Goal: Task Accomplishment & Management: Manage account settings

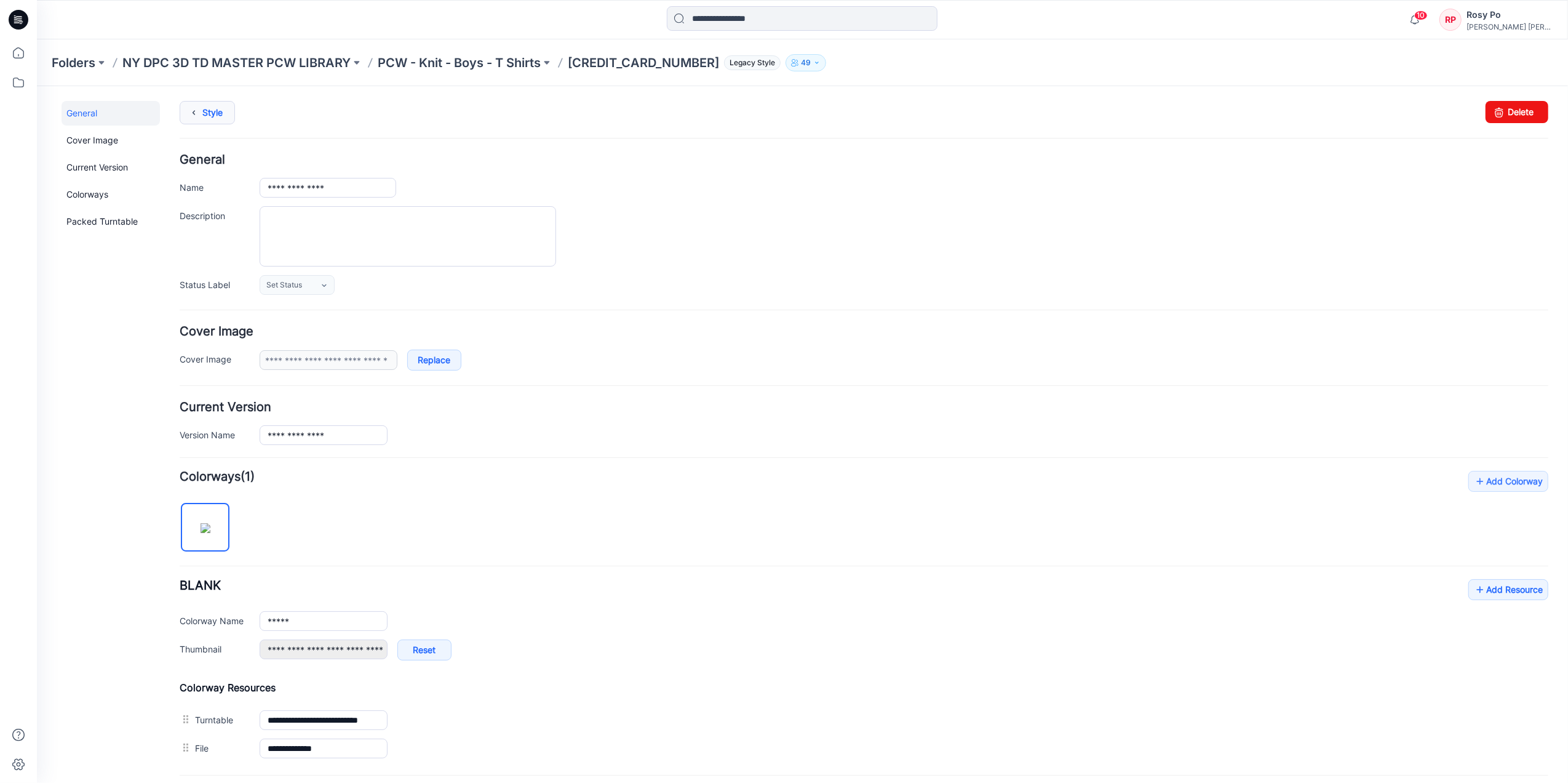
click at [212, 116] on link "Style" at bounding box center [206, 112] width 55 height 23
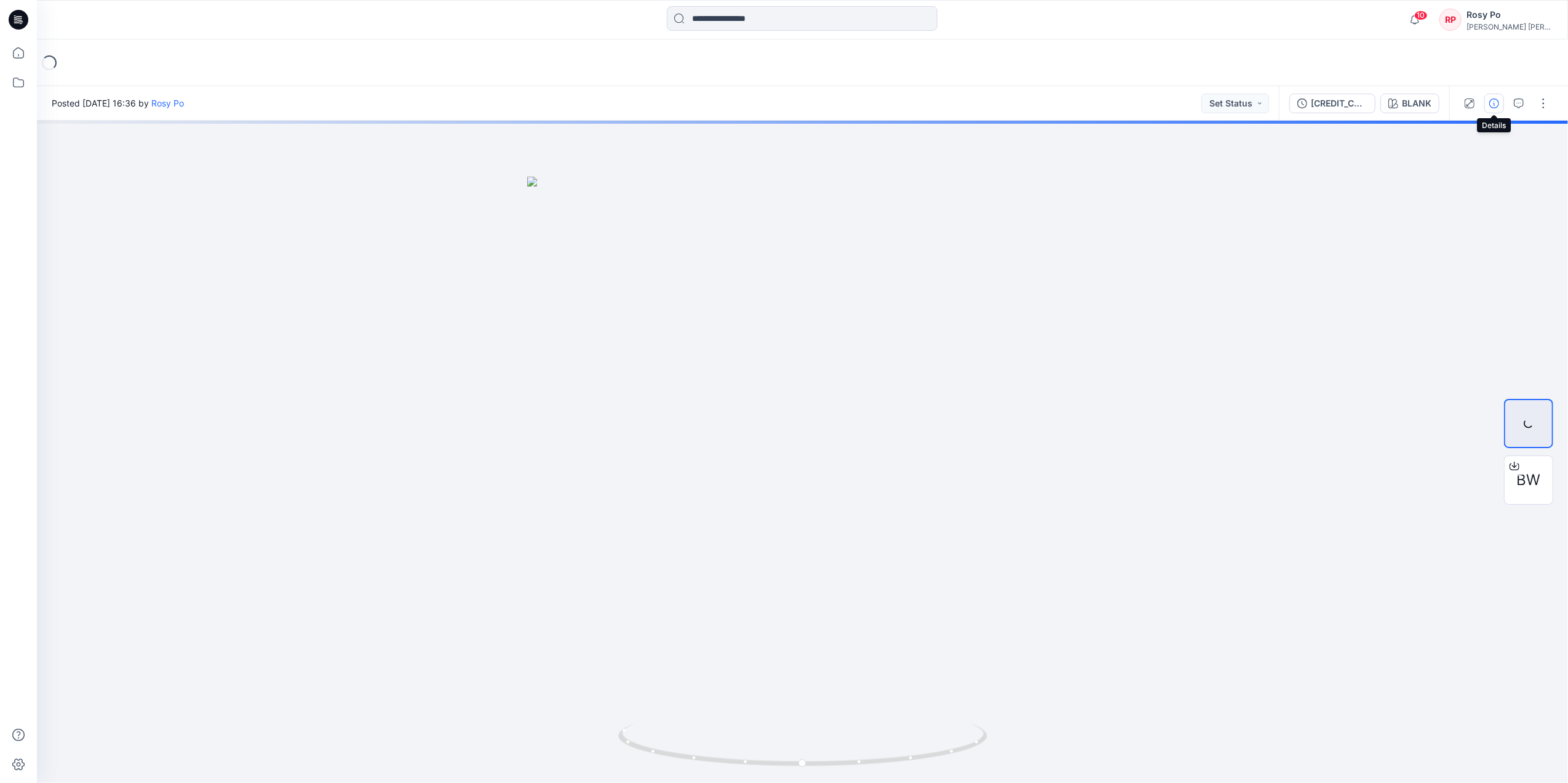
click at [1500, 102] on button "button" at bounding box center [1494, 104] width 20 height 20
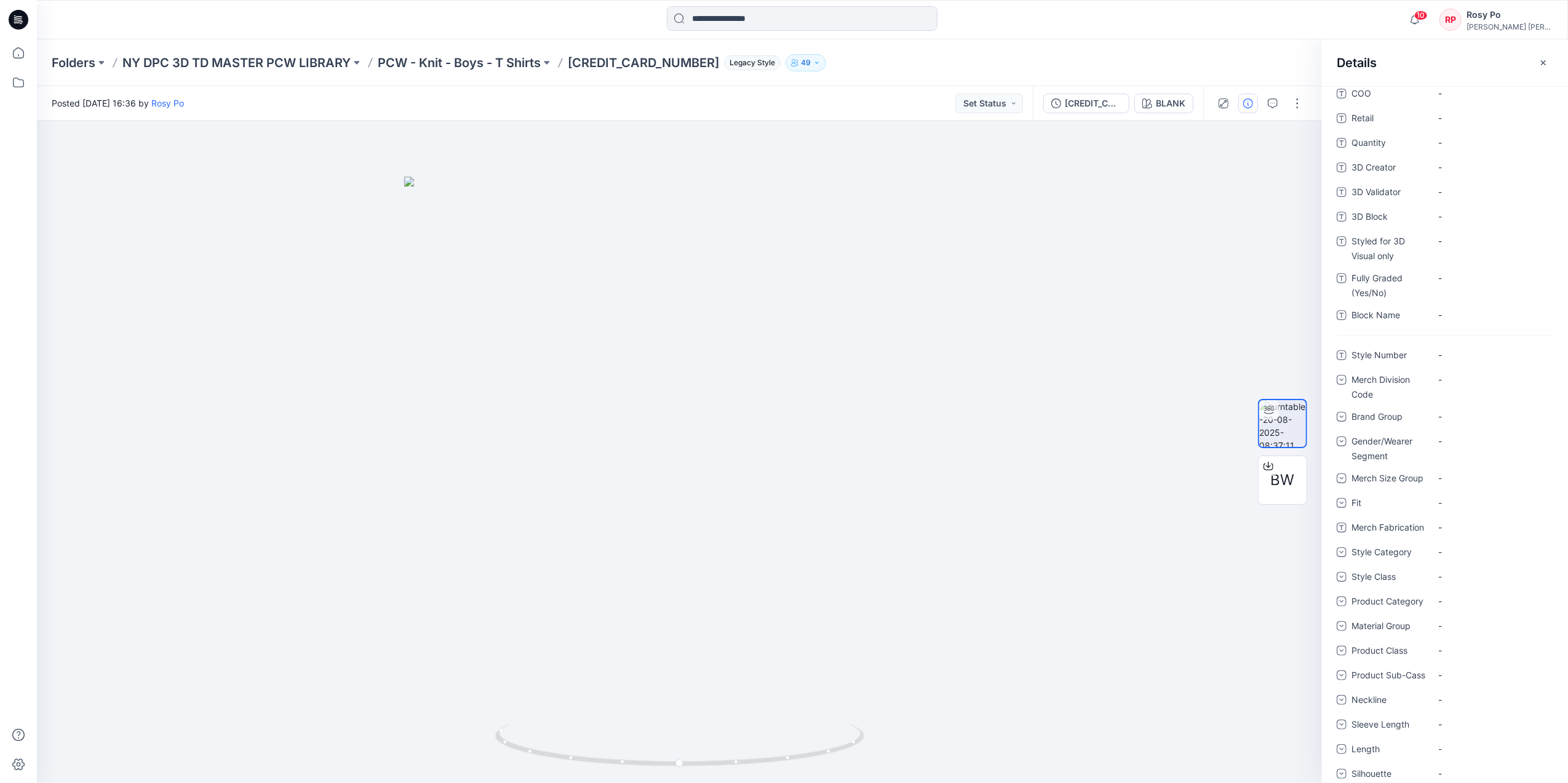
scroll to position [35, 0]
click at [1450, 357] on "-" at bounding box center [1491, 361] width 107 height 13
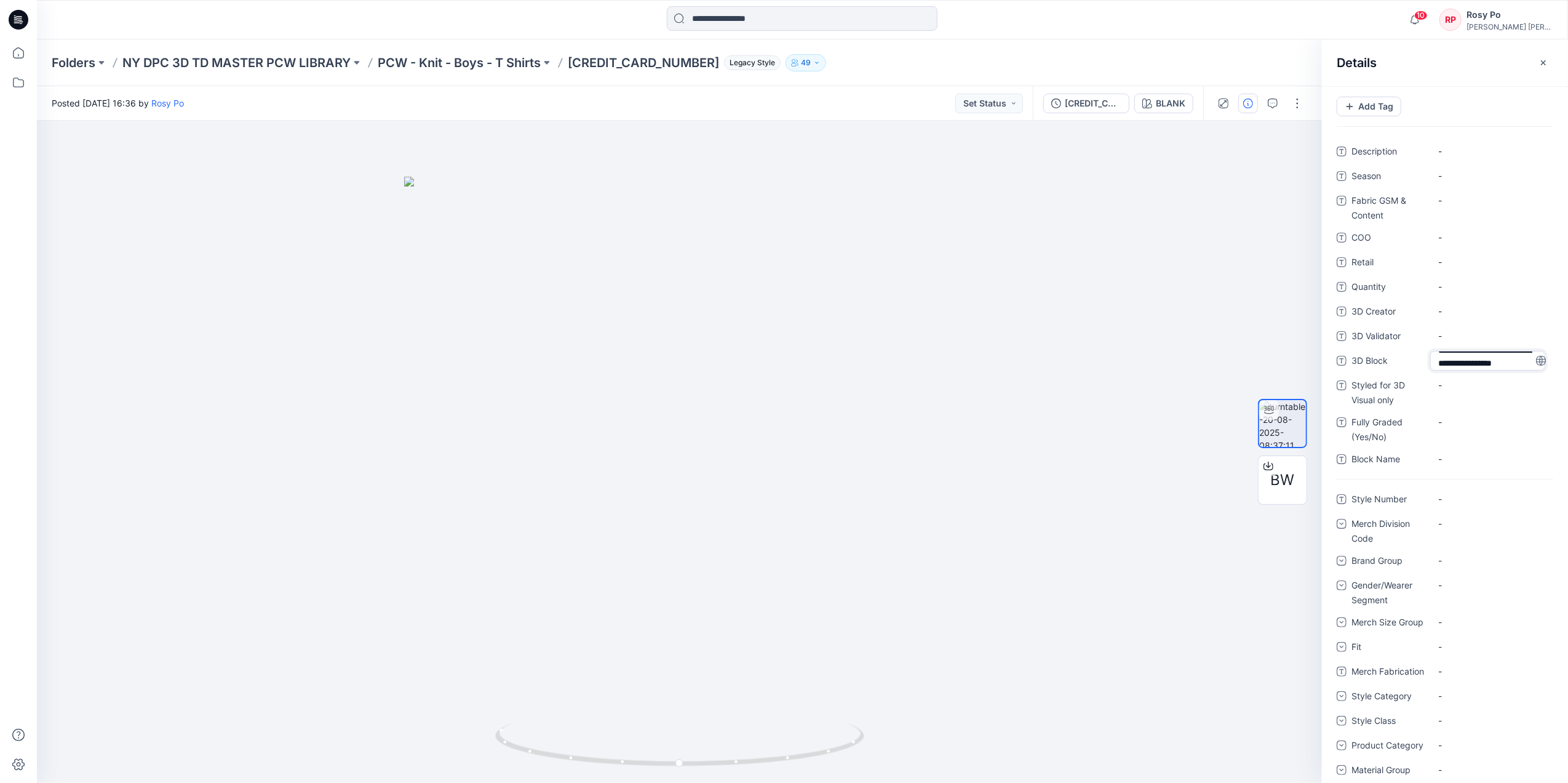
scroll to position [0, 0]
drag, startPoint x: 1470, startPoint y: 356, endPoint x: 1422, endPoint y: 351, distance: 48.3
click at [1422, 351] on div "**********" at bounding box center [1445, 361] width 216 height 20
click at [1467, 362] on textarea "**********" at bounding box center [1487, 361] width 115 height 20
drag, startPoint x: 1471, startPoint y: 357, endPoint x: 1274, endPoint y: 352, distance: 197.1
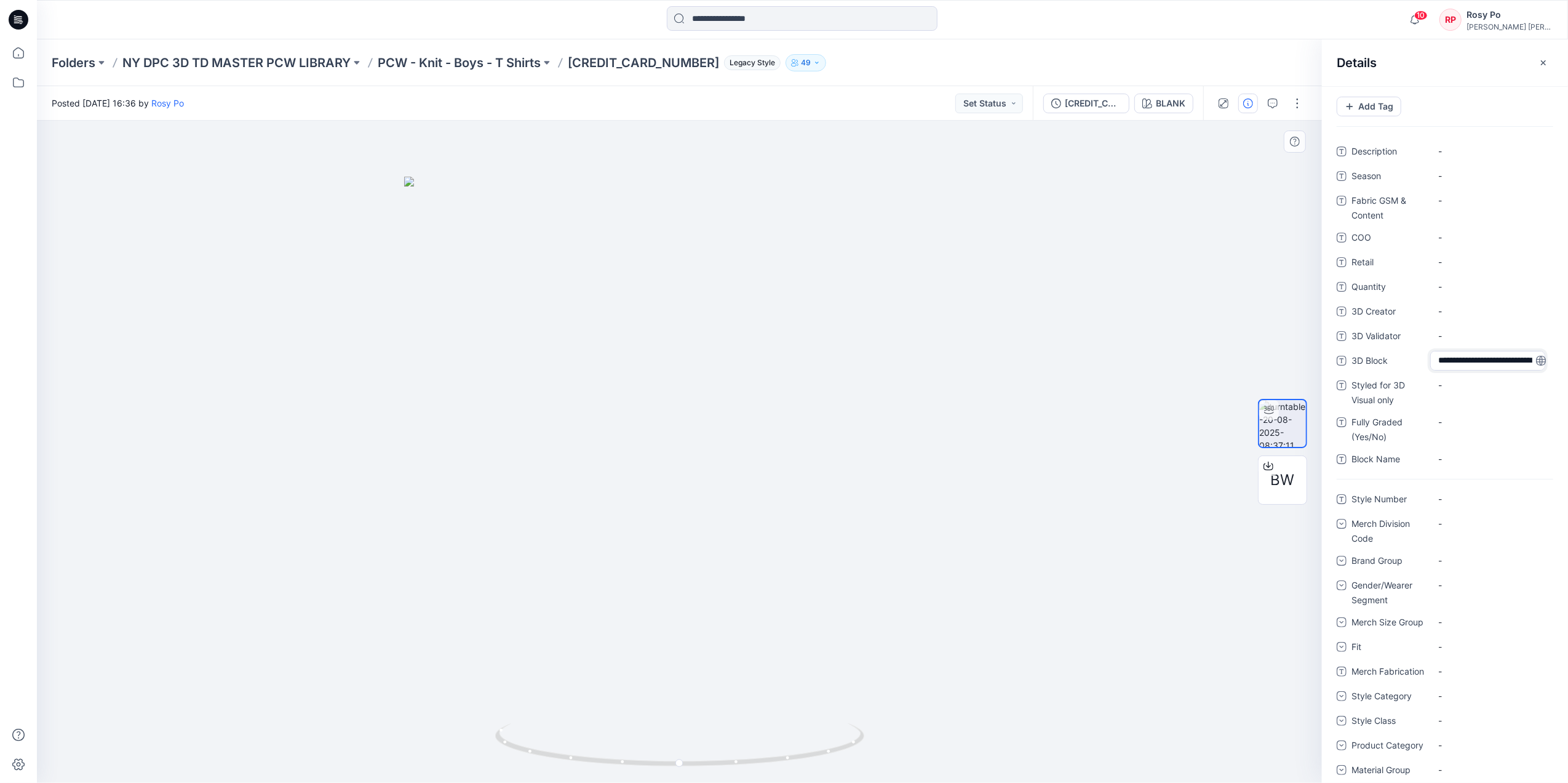
click at [1274, 352] on div "**********" at bounding box center [803, 451] width 1531 height 662
click at [1459, 355] on textarea "**********" at bounding box center [1487, 361] width 115 height 20
drag, startPoint x: 1474, startPoint y: 358, endPoint x: 1511, endPoint y: 397, distance: 53.8
click at [1511, 397] on div "**********" at bounding box center [1445, 310] width 216 height 338
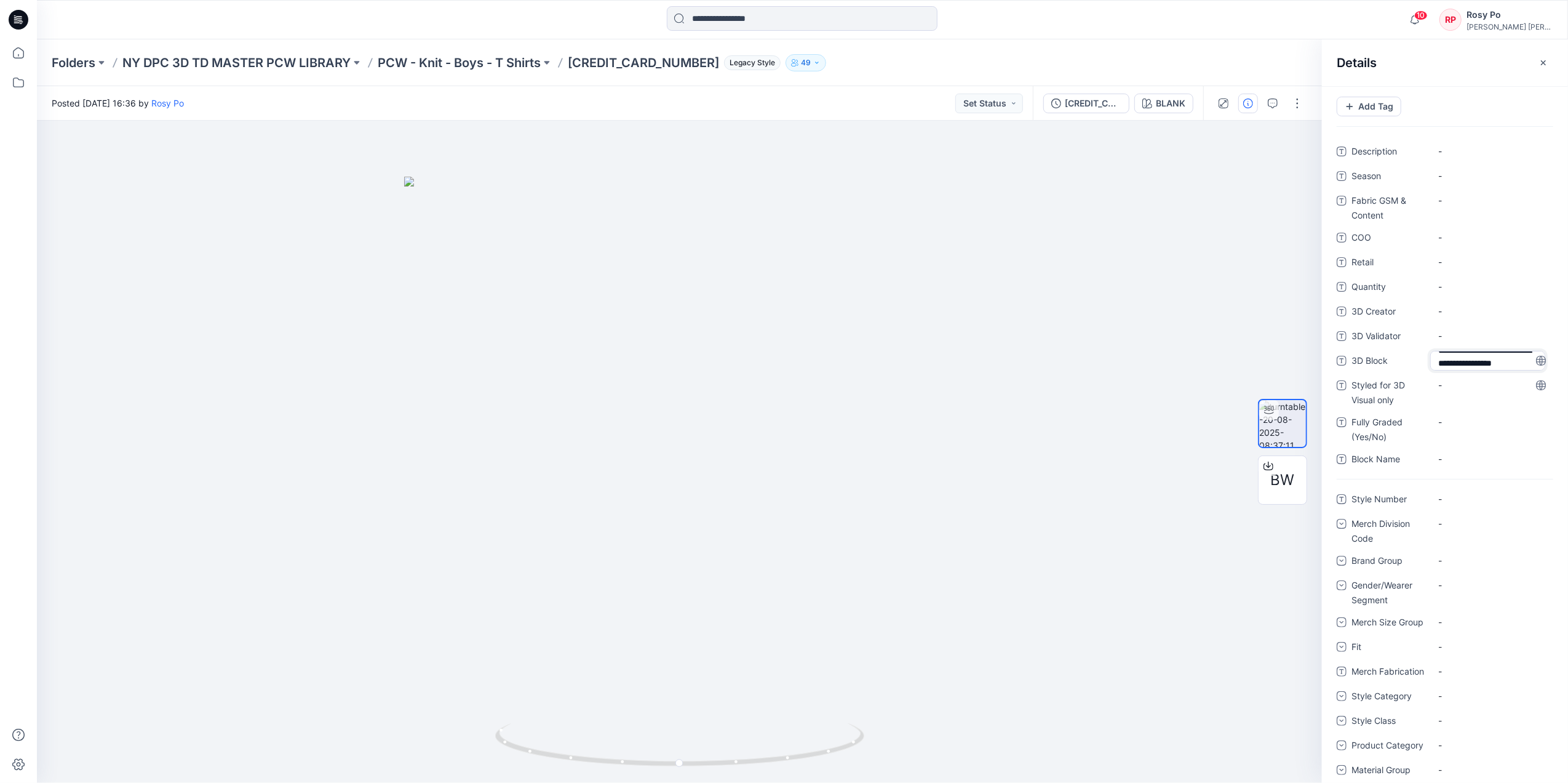
type textarea "********"
click at [1463, 496] on Number "-" at bounding box center [1491, 499] width 107 height 13
click at [1463, 450] on div "-" at bounding box center [1491, 459] width 123 height 20
type textarea "**********"
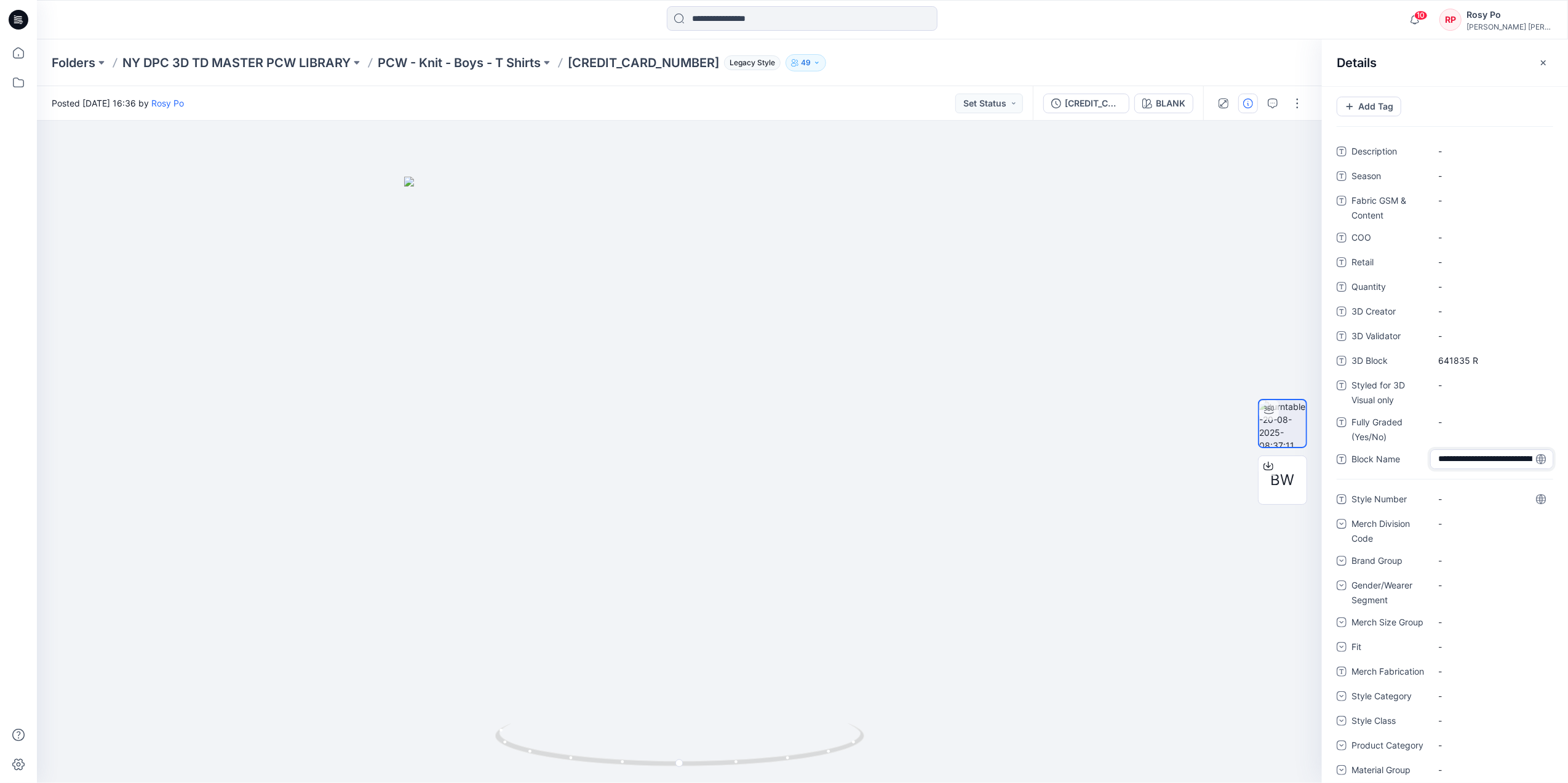
scroll to position [22, 0]
click at [1524, 375] on div "-" at bounding box center [1491, 385] width 123 height 20
click at [1485, 355] on "641835 R" at bounding box center [1491, 361] width 107 height 13
type textarea "******"
click at [1449, 456] on Name "L MASTER-CW-BOYS K SS BIG FIT TEE S-XL" at bounding box center [1491, 462] width 107 height 26
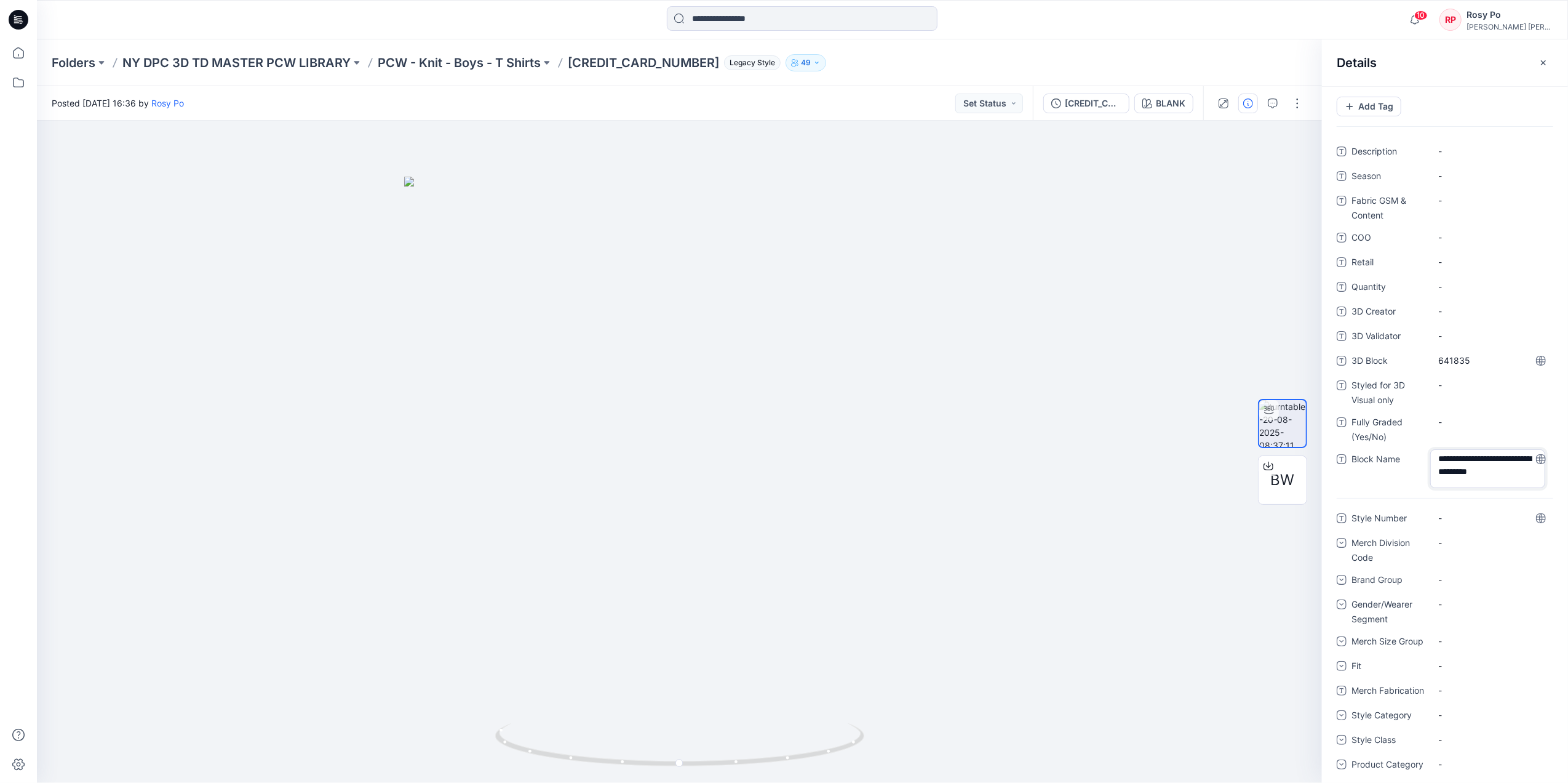
click at [1437, 456] on textarea "**********" at bounding box center [1487, 468] width 115 height 39
type textarea "**********"
click at [1467, 151] on span "-" at bounding box center [1491, 151] width 107 height 13
drag, startPoint x: 1464, startPoint y: 145, endPoint x: 1401, endPoint y: 128, distance: 65.3
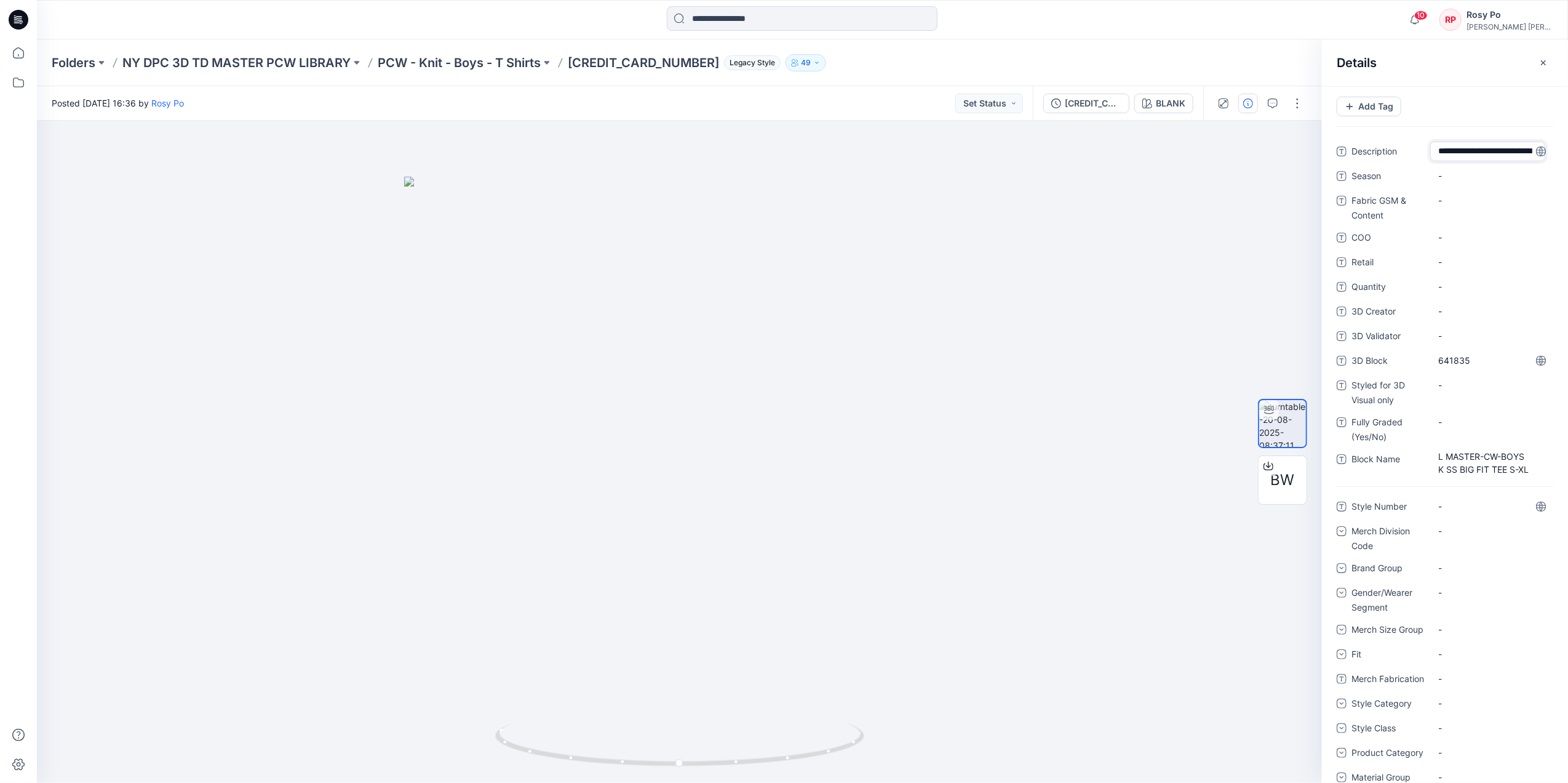
click at [1401, 128] on div "**********" at bounding box center [1445, 435] width 246 height 697
click at [1485, 155] on textarea "**********" at bounding box center [1487, 151] width 115 height 20
drag, startPoint x: 1494, startPoint y: 148, endPoint x: 1366, endPoint y: 136, distance: 128.6
click at [1366, 136] on div "**********" at bounding box center [1445, 435] width 246 height 697
type textarea "**********"
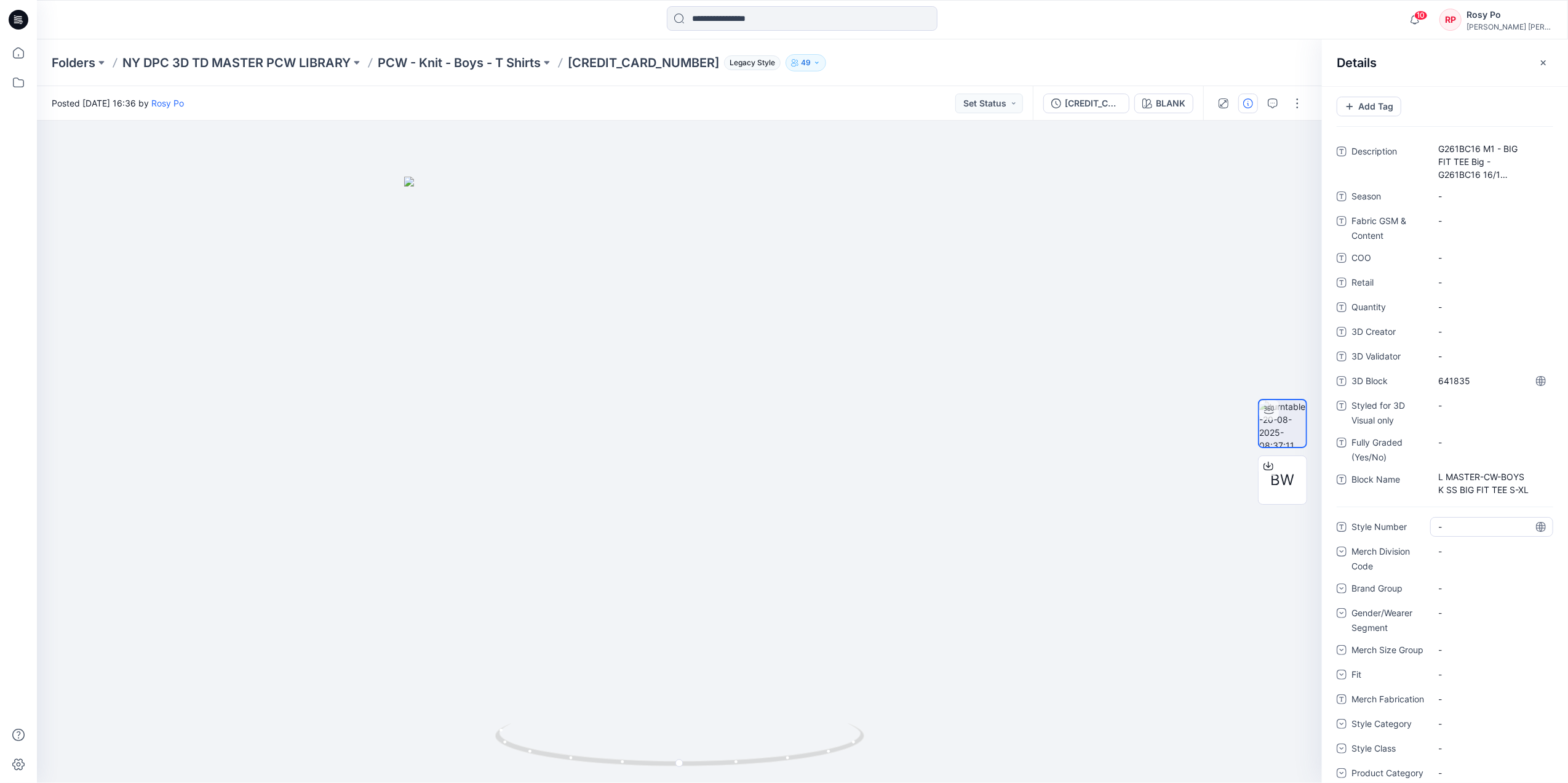
click at [1449, 523] on div "Tags Use tags to identify, clarify, or categorize the style Add Tag Description…" at bounding box center [1445, 435] width 246 height 697
click at [1452, 533] on div "-" at bounding box center [1491, 527] width 123 height 20
click at [1452, 533] on textarea at bounding box center [1491, 527] width 123 height 20
type textarea "*********"
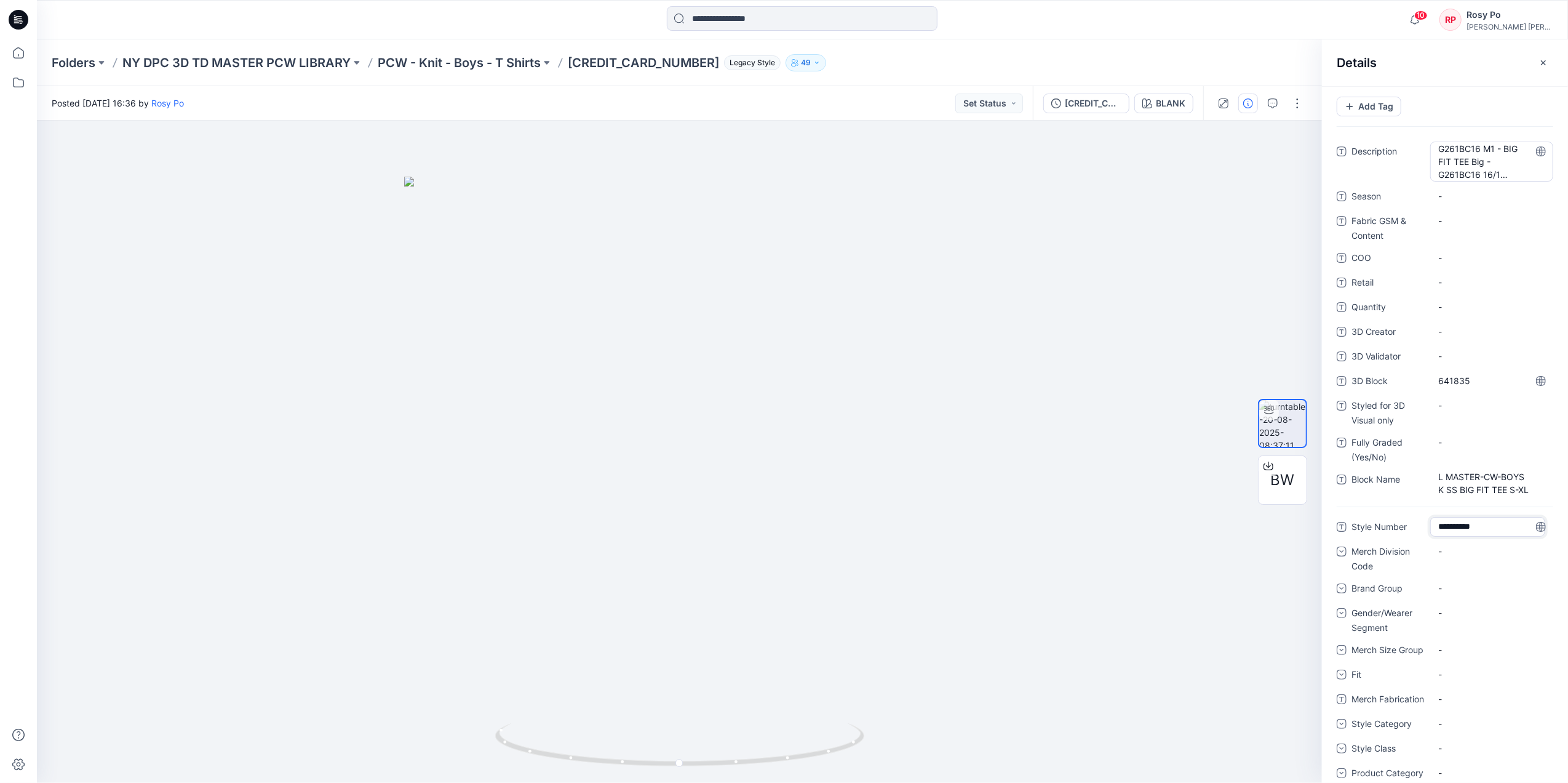
click at [1481, 155] on span "G261BC16 M1 - BIG FIT TEE Big - G261BC16 16/1 Jersey M1 - BIG FIT TEE" at bounding box center [1491, 161] width 107 height 39
drag, startPoint x: 1485, startPoint y: 150, endPoint x: 1403, endPoint y: 151, distance: 82.0
click at [1403, 151] on div "**********" at bounding box center [1445, 161] width 216 height 39
drag, startPoint x: 1430, startPoint y: 153, endPoint x: 1406, endPoint y: 133, distance: 31.2
click at [1406, 133] on div "**********" at bounding box center [1445, 435] width 246 height 697
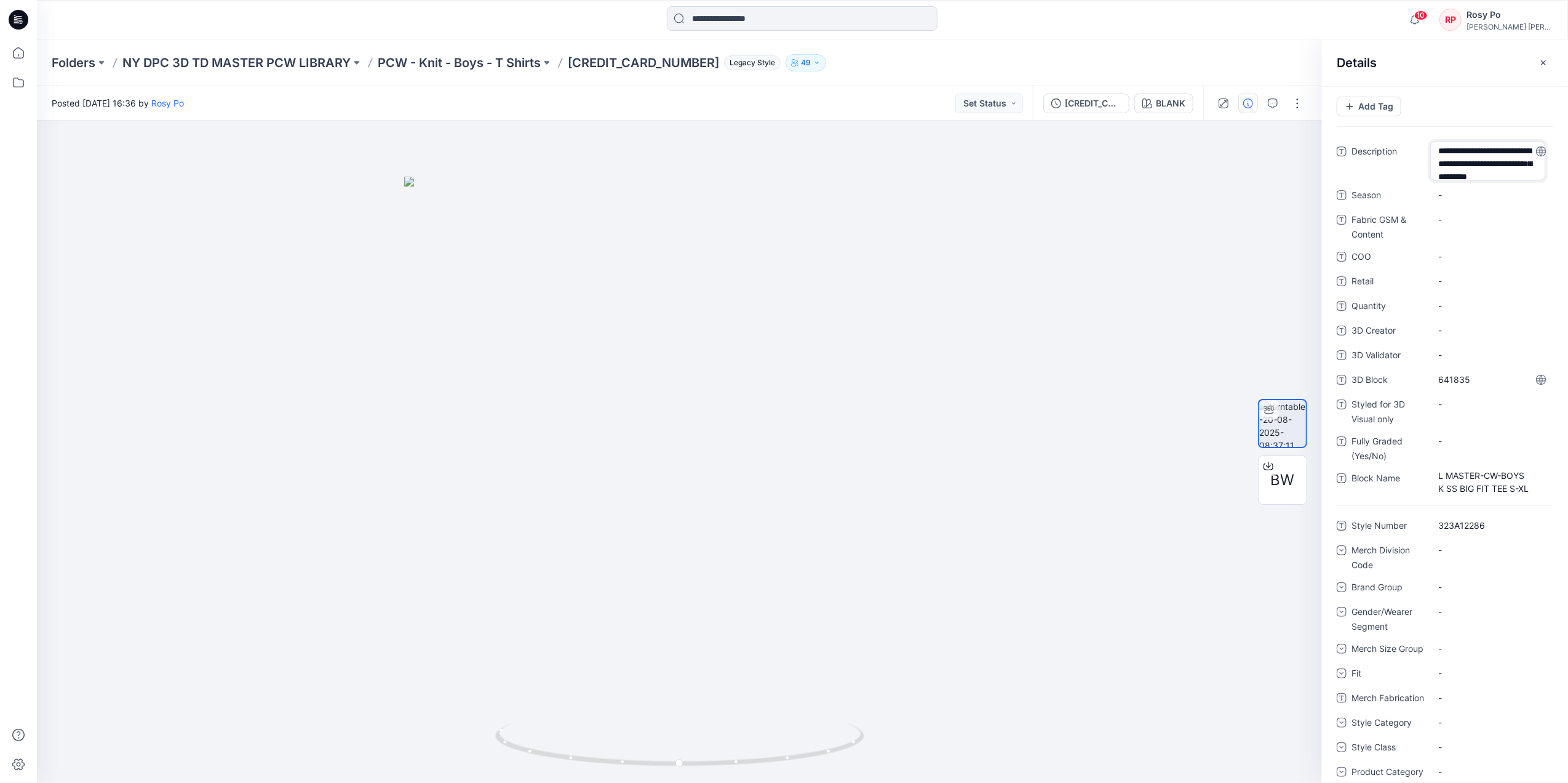
type textarea "**********"
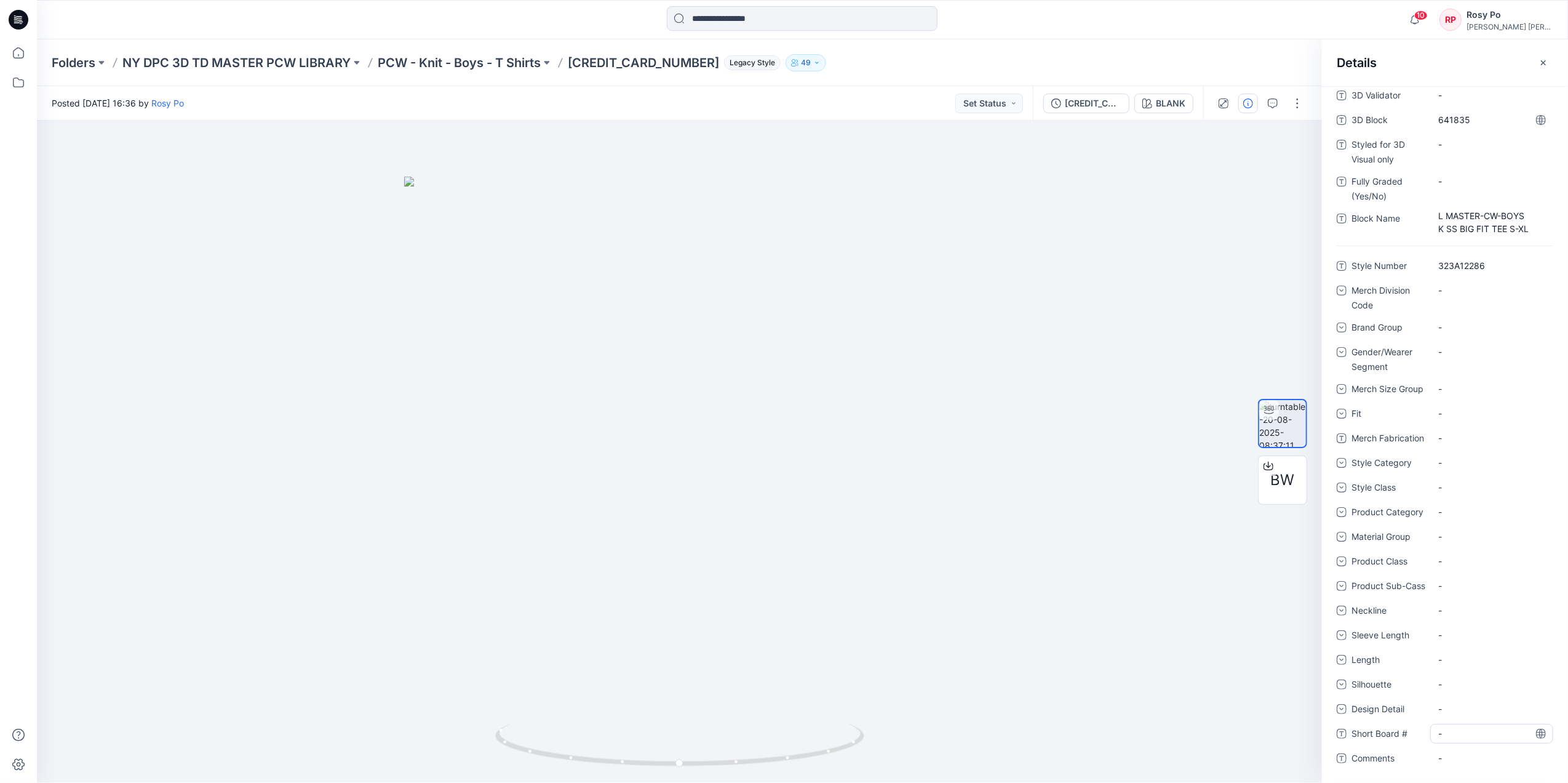
scroll to position [310, 0]
click at [1447, 727] on \ "-" at bounding box center [1491, 734] width 107 height 13
type textarea "********"
click at [1454, 694] on div "-" at bounding box center [1491, 684] width 123 height 20
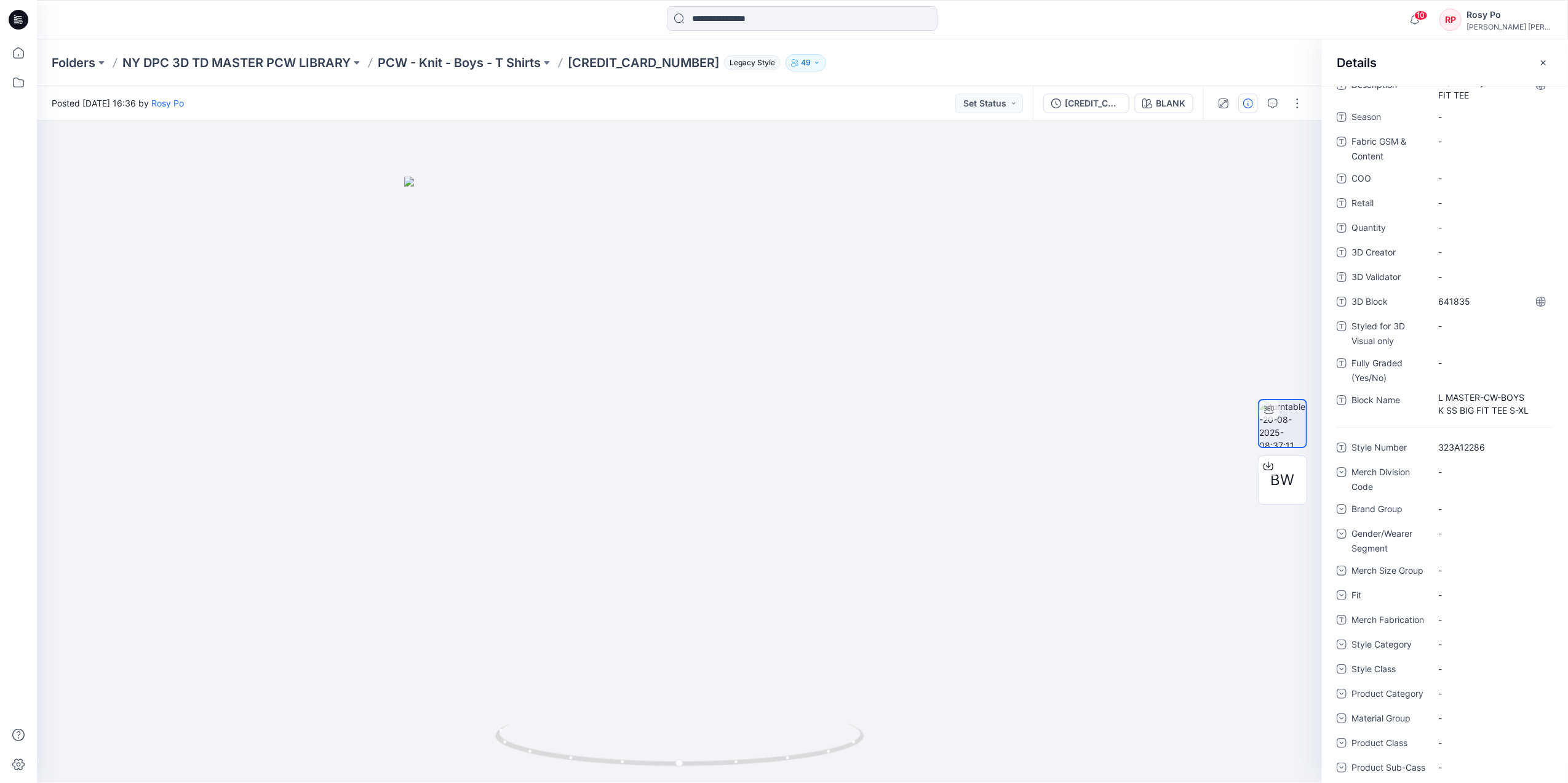
scroll to position [0, 0]
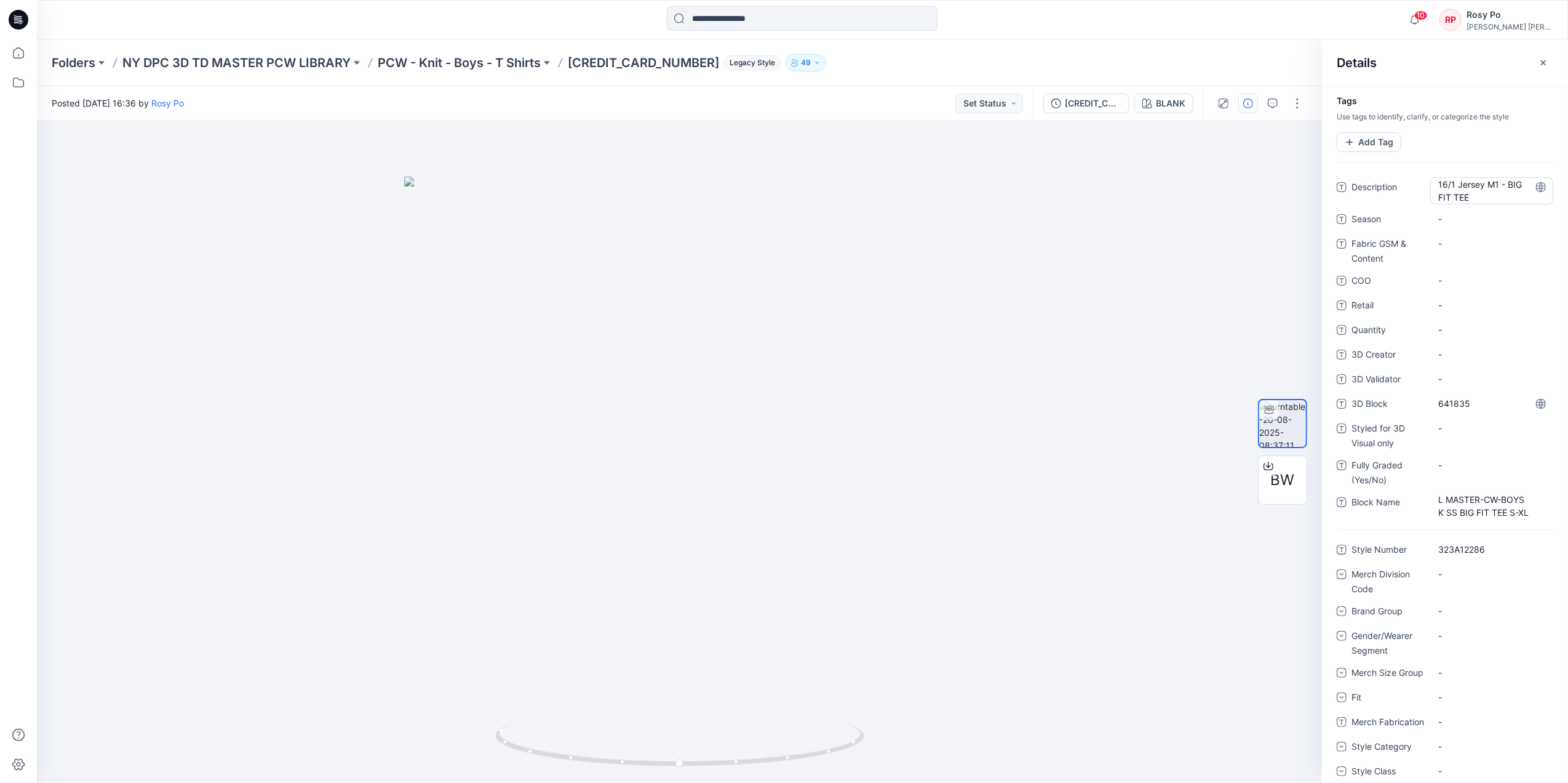
click at [1498, 182] on span "16/1 Jersey M1 - BIG FIT TEE" at bounding box center [1491, 190] width 107 height 26
drag, startPoint x: 1437, startPoint y: 182, endPoint x: 1518, endPoint y: 182, distance: 81.0
click at [1518, 182] on textarea "**********" at bounding box center [1487, 189] width 115 height 26
click at [1449, 465] on \(Yes\/No\) "-" at bounding box center [1491, 464] width 107 height 13
type textarea "***"
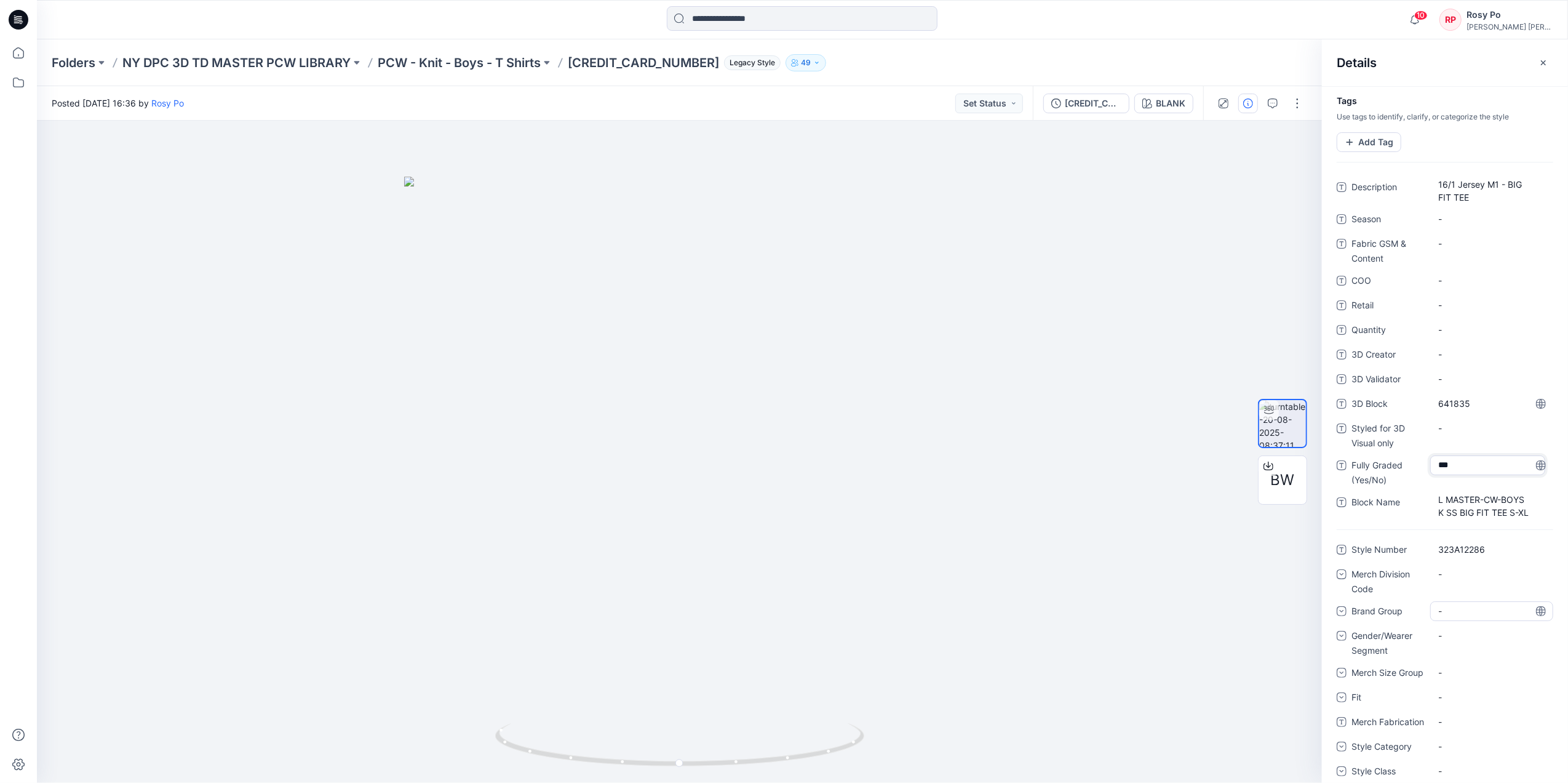
click at [1521, 620] on div "-" at bounding box center [1491, 611] width 123 height 20
click at [1469, 584] on div "-" at bounding box center [1491, 574] width 123 height 20
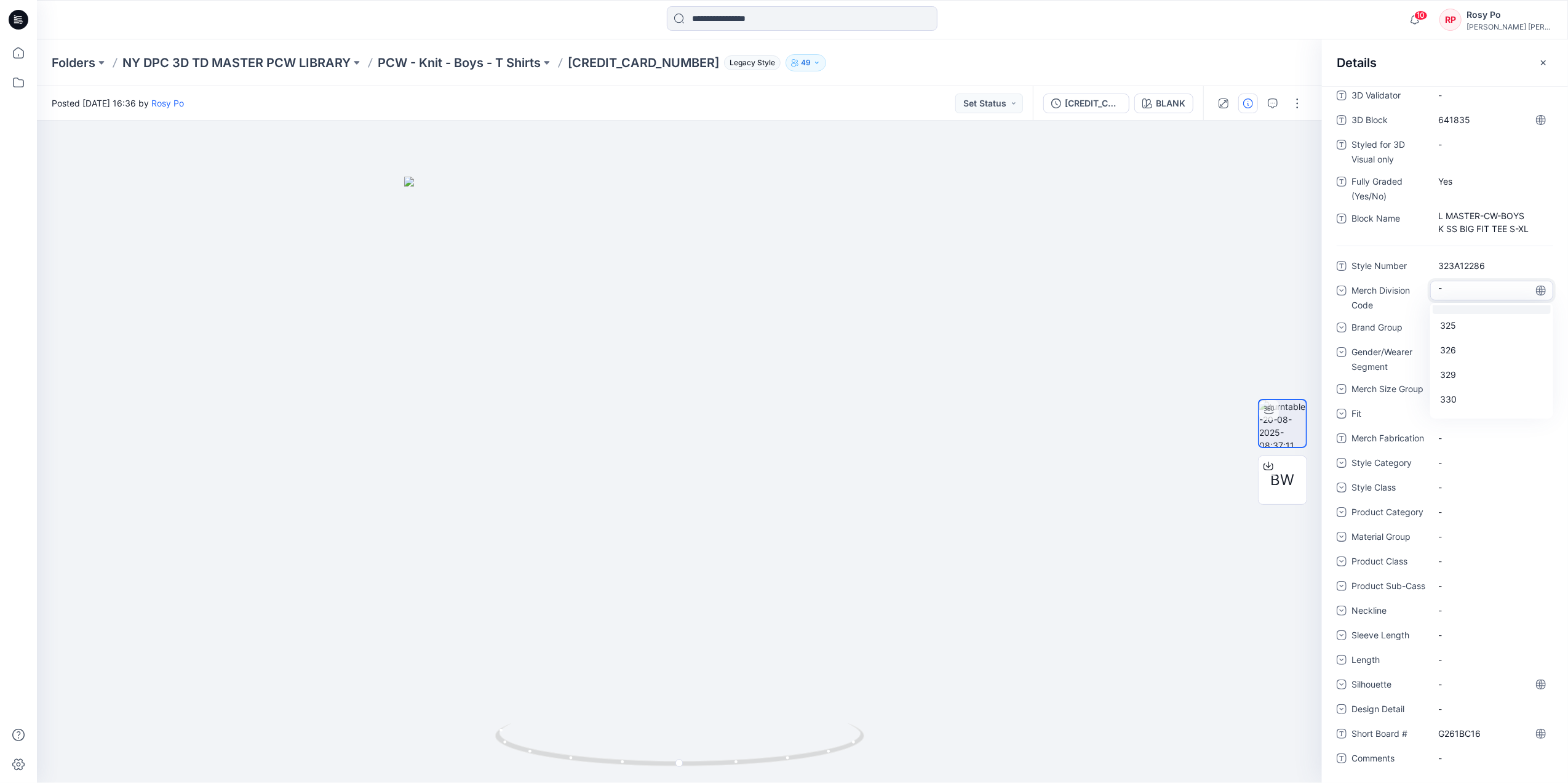
scroll to position [1559, 0]
click at [1469, 350] on div "323" at bounding box center [1491, 359] width 118 height 25
click at [1462, 342] on div "-" at bounding box center [1491, 352] width 123 height 20
click at [1471, 416] on div "Children Boys" at bounding box center [1491, 428] width 118 height 25
click at [1457, 318] on div "-" at bounding box center [1491, 328] width 123 height 20
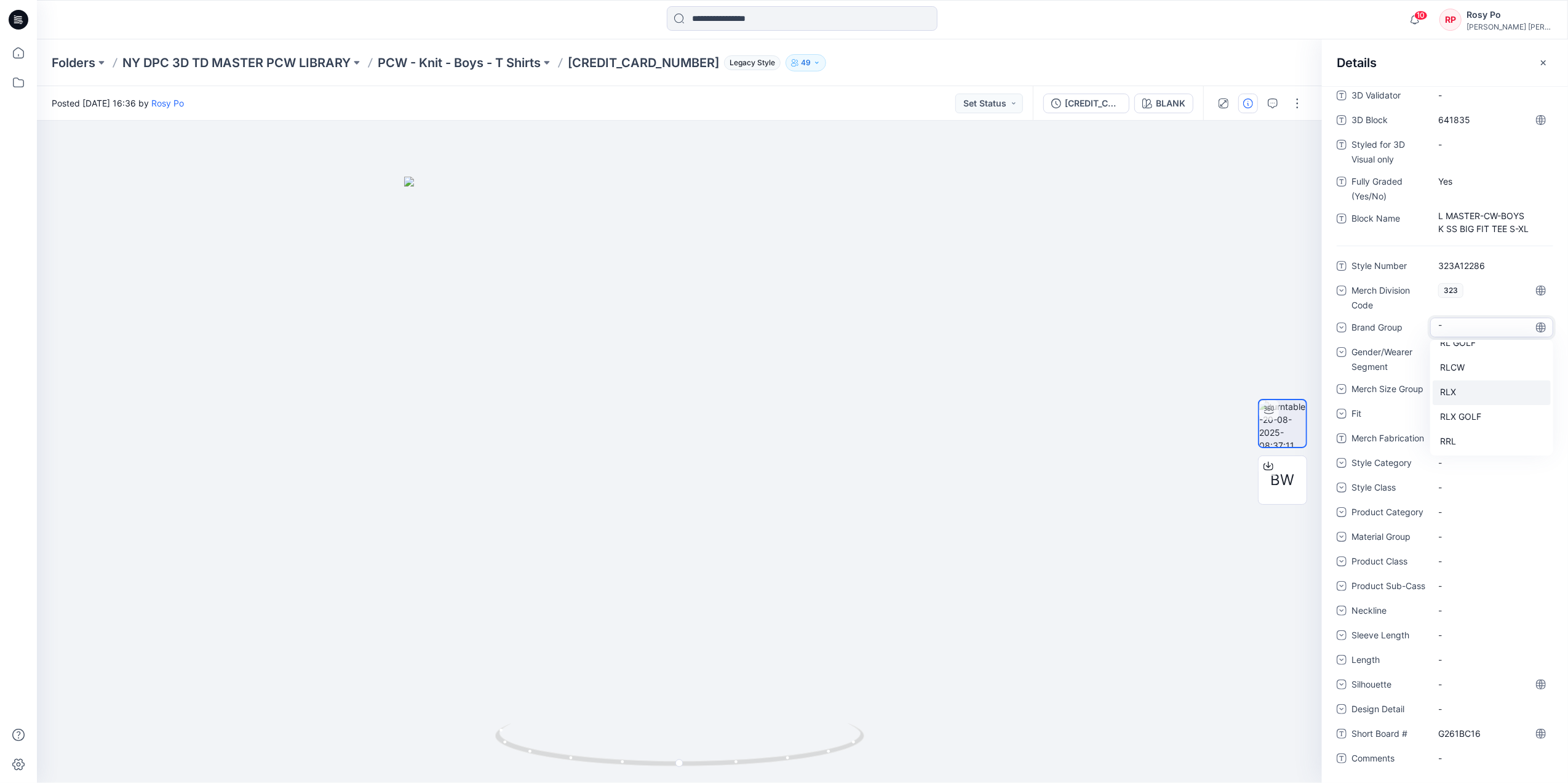
scroll to position [431, 0]
click at [1488, 503] on div "-" at bounding box center [1491, 512] width 123 height 20
click at [1445, 382] on div "-" at bounding box center [1447, 389] width 18 height 13
click at [1471, 469] on div "Boys 8-20" at bounding box center [1491, 482] width 118 height 25
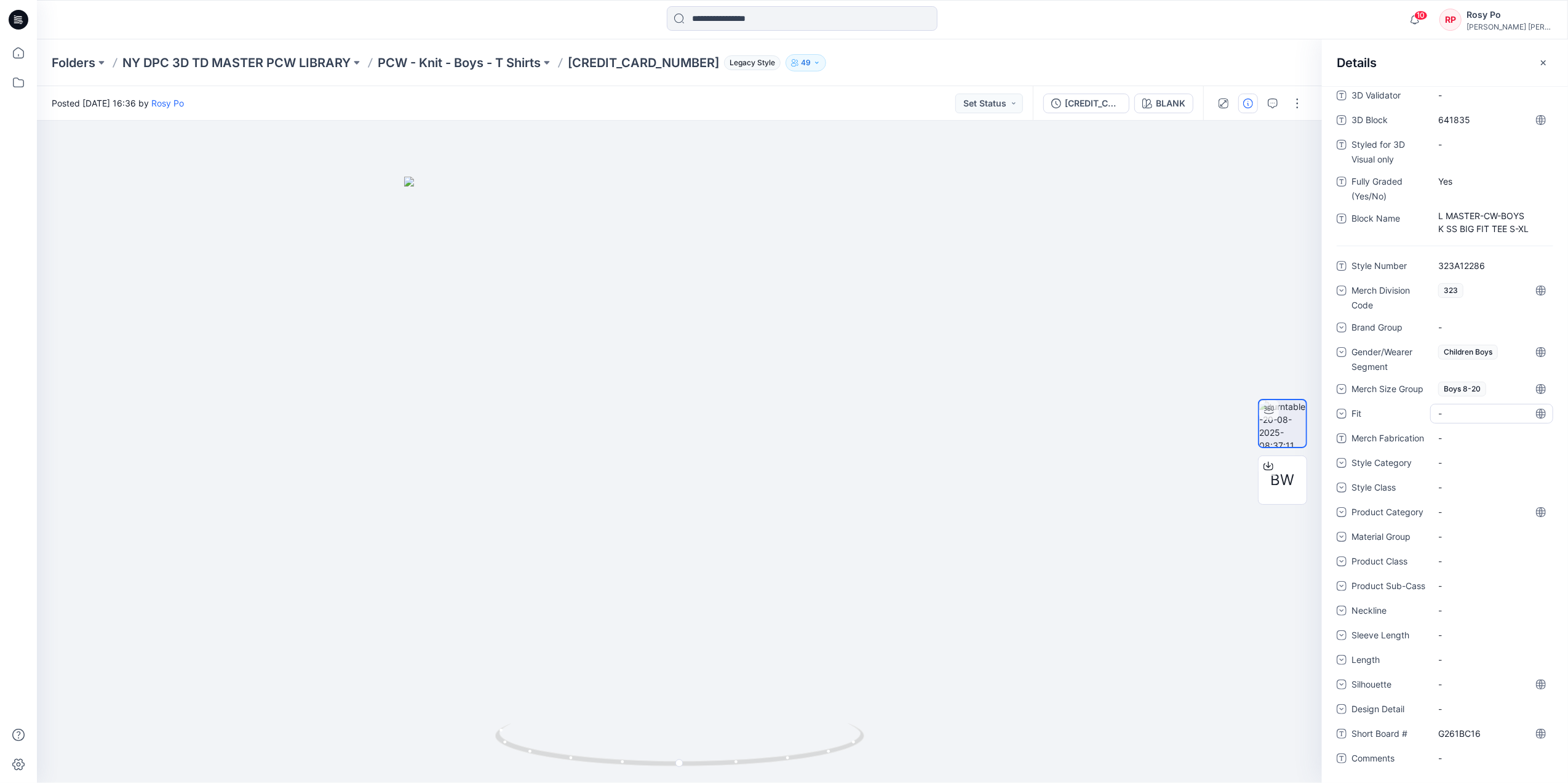
click at [1448, 408] on div "-" at bounding box center [1447, 413] width 18 height 13
click at [1467, 478] on div "Big" at bounding box center [1491, 490] width 118 height 25
click at [1448, 431] on Fabrication "-" at bounding box center [1491, 438] width 107 height 13
click at [1452, 456] on div "-" at bounding box center [1447, 463] width 18 height 13
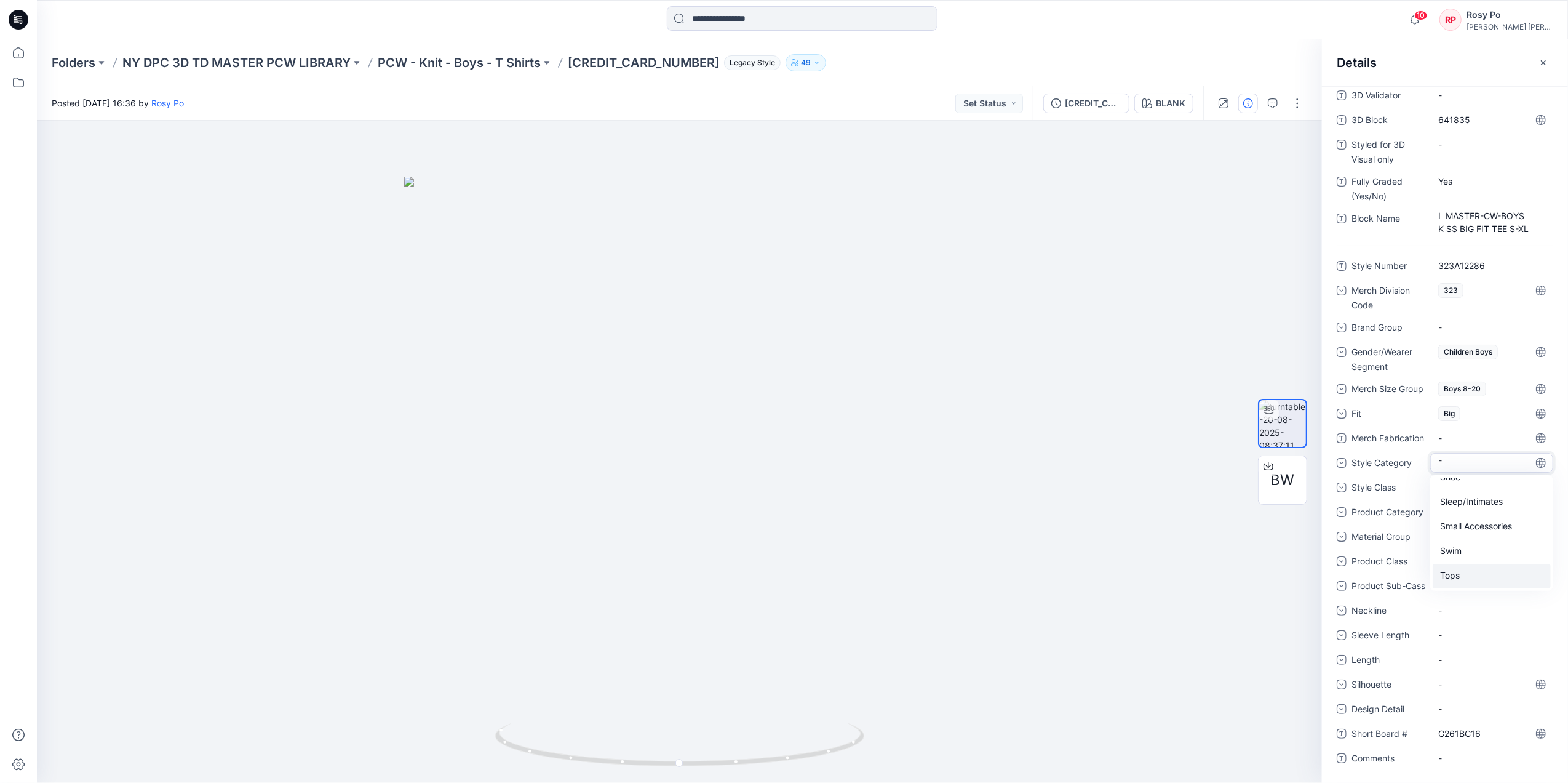
click at [1476, 564] on div "Tops" at bounding box center [1491, 576] width 118 height 25
click at [1467, 478] on div "-" at bounding box center [1491, 487] width 123 height 20
click at [1482, 545] on div "T-Shirt" at bounding box center [1491, 552] width 118 height 25
click at [1454, 506] on div "-" at bounding box center [1447, 512] width 18 height 13
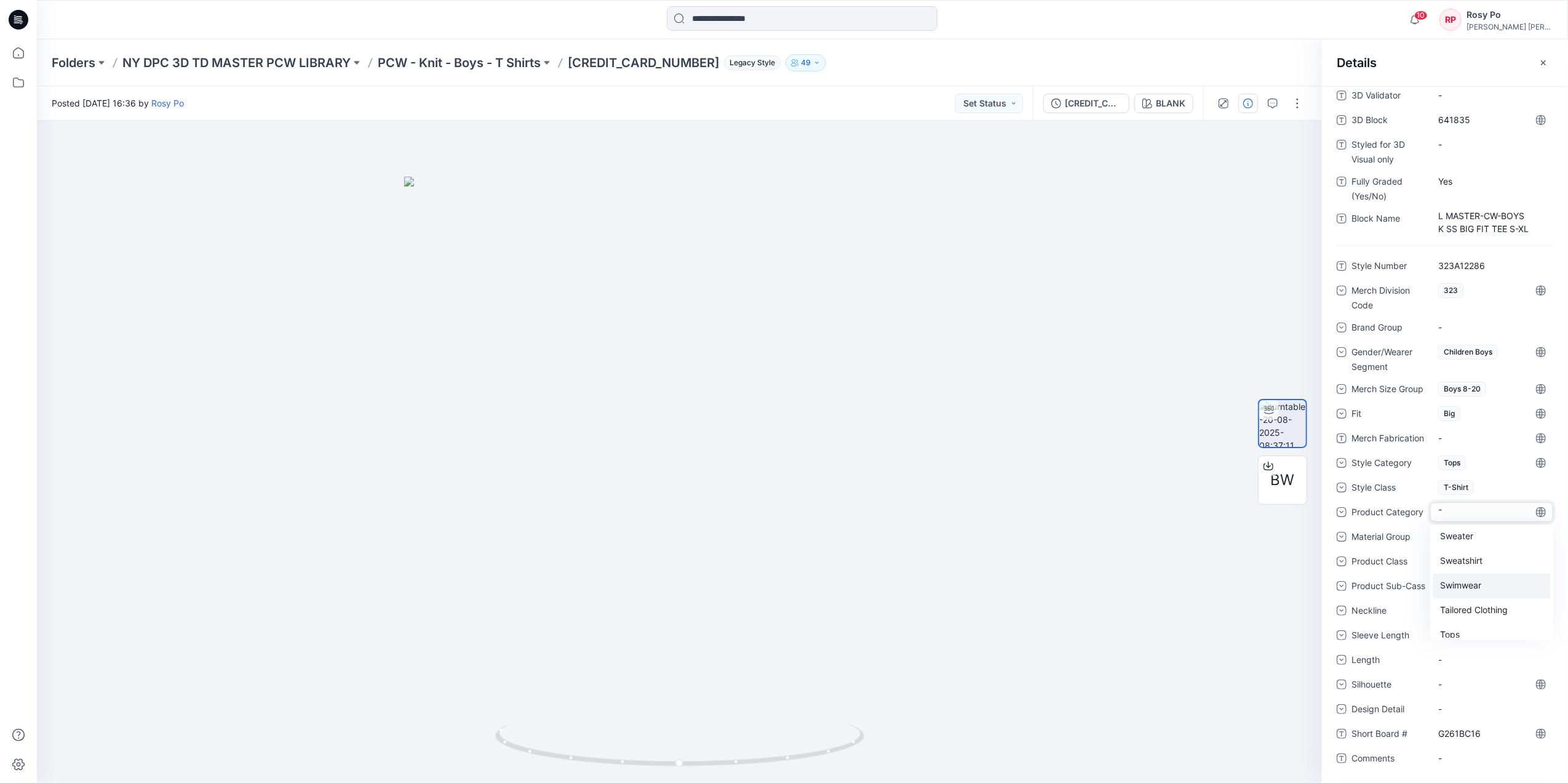
scroll to position [726, 0]
click at [1472, 591] on div "Tops" at bounding box center [1491, 600] width 118 height 25
click at [1462, 527] on div "-" at bounding box center [1491, 537] width 123 height 20
click at [1474, 600] on div "Knits" at bounding box center [1491, 613] width 118 height 25
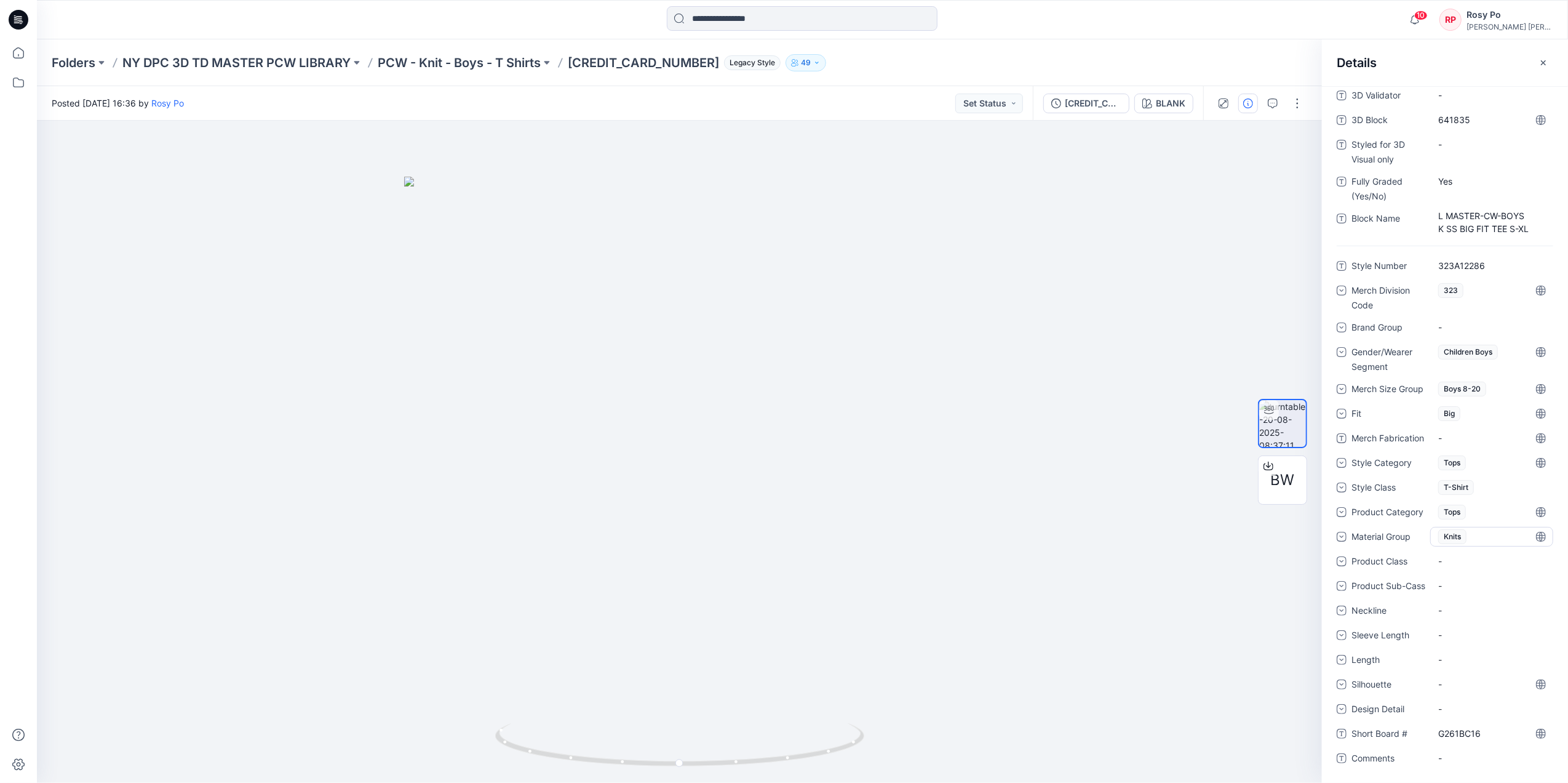
click at [1449, 539] on div "Knits" at bounding box center [1491, 537] width 123 height 20
click at [1449, 552] on div "None" at bounding box center [1491, 564] width 118 height 25
click at [1460, 532] on div "-" at bounding box center [1491, 537] width 123 height 20
click at [1471, 604] on div "Knits" at bounding box center [1491, 613] width 118 height 25
click at [1445, 555] on div "-" at bounding box center [1447, 561] width 18 height 13
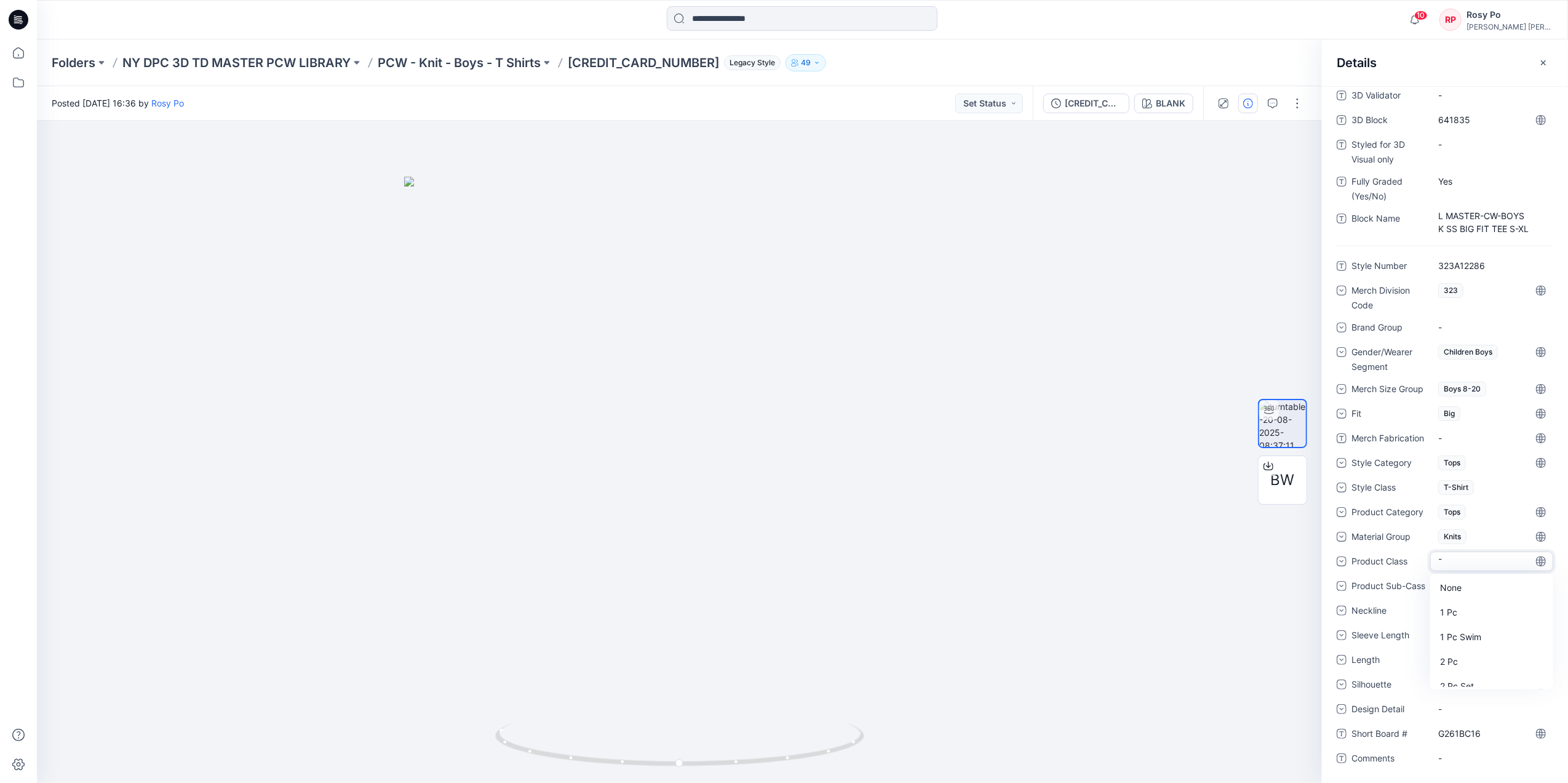
click at [1381, 594] on span "Product Sub-Cass" at bounding box center [1389, 586] width 74 height 17
click at [1452, 576] on div "-" at bounding box center [1491, 585] width 123 height 20
click at [1395, 608] on span "Neckline" at bounding box center [1389, 611] width 74 height 17
click at [1449, 584] on div "-" at bounding box center [1447, 585] width 18 height 13
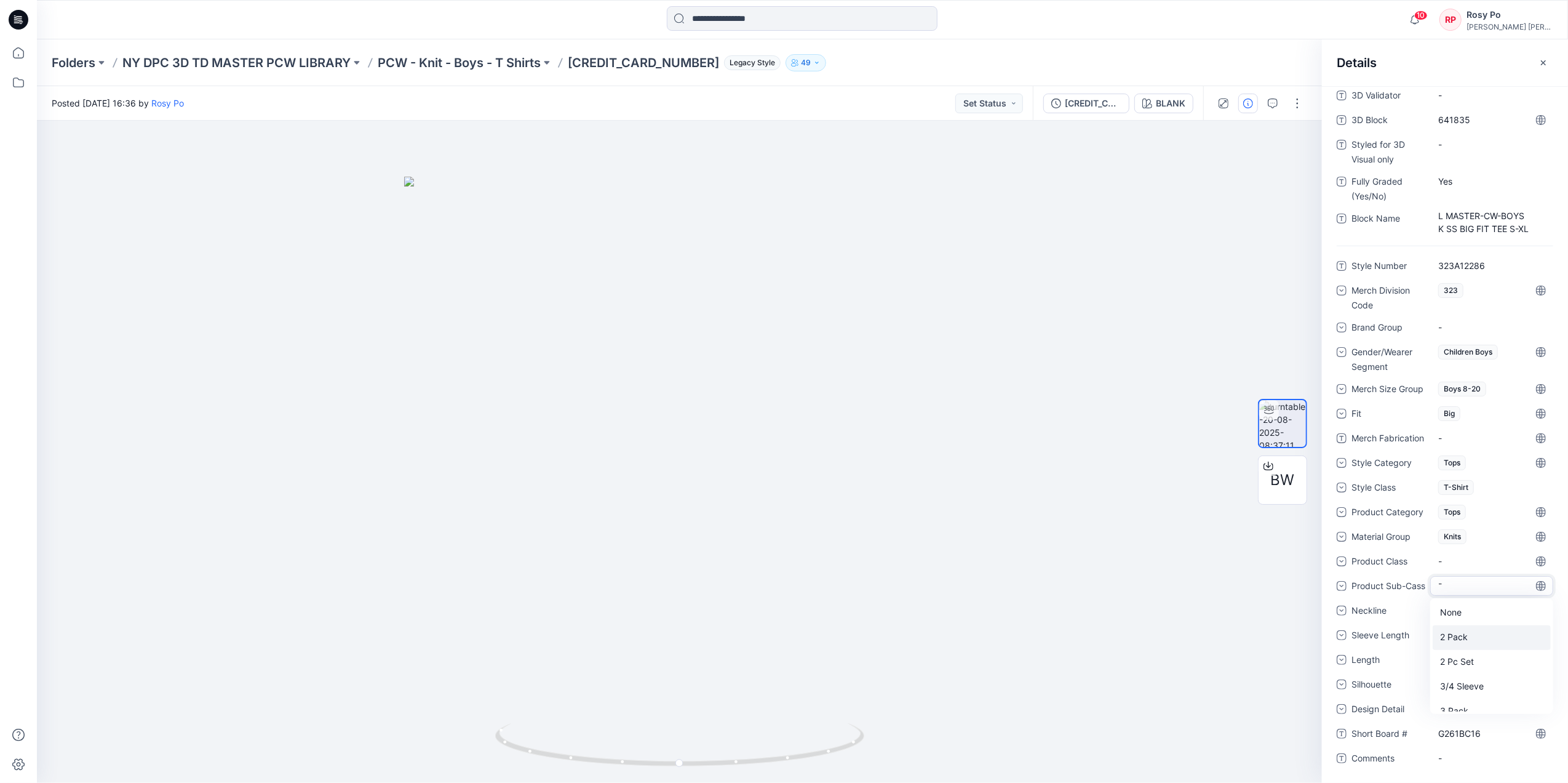
scroll to position [328, 0]
click at [1391, 620] on span "Neckline" at bounding box center [1389, 611] width 74 height 17
click at [1447, 613] on div "-" at bounding box center [1447, 610] width 18 height 13
click at [1488, 715] on div "Crew Neck" at bounding box center [1491, 724] width 118 height 25
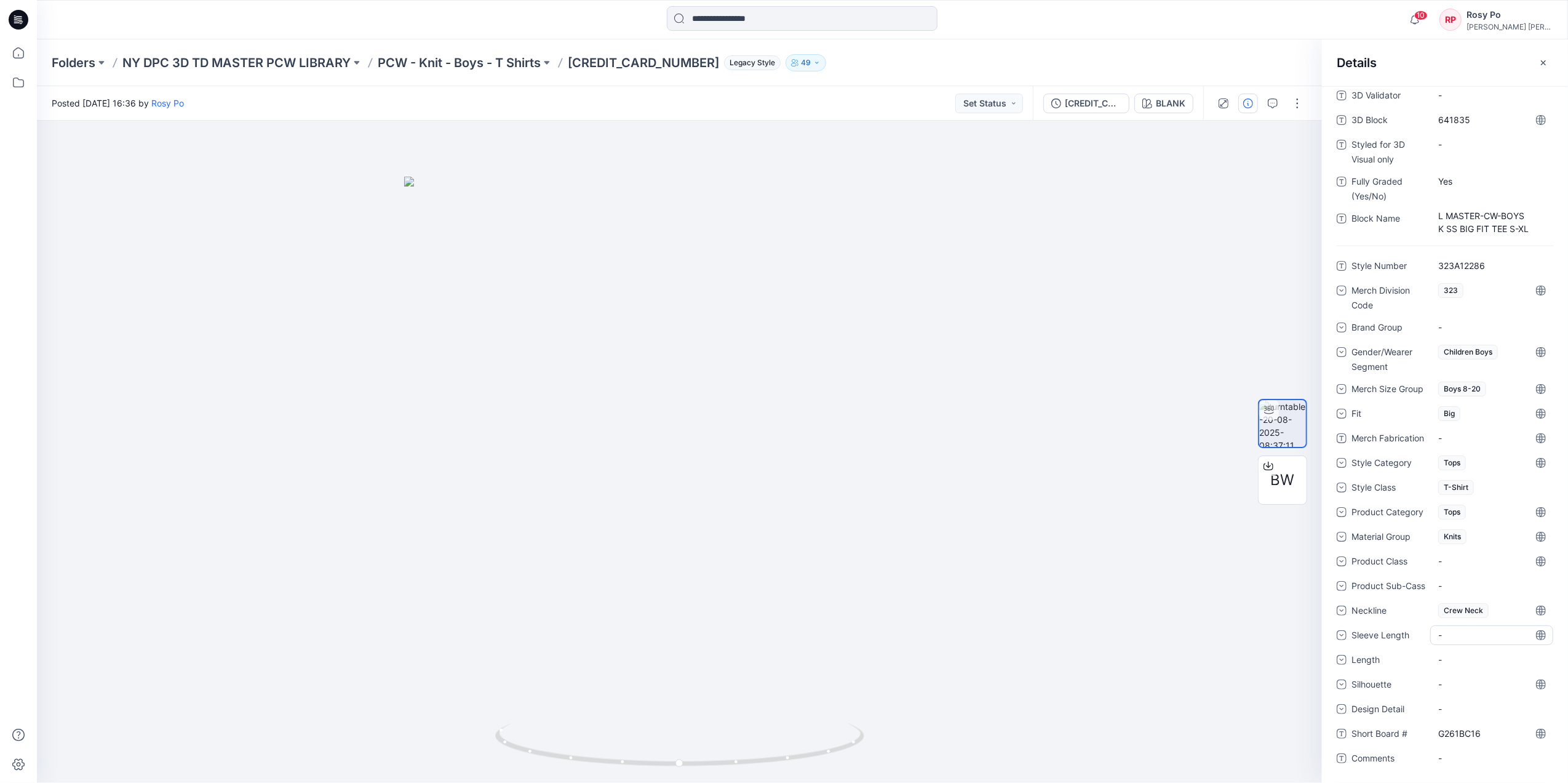
click at [1458, 635] on div "-" at bounding box center [1491, 635] width 123 height 20
click at [1453, 690] on div "Short SLeeve" at bounding box center [1491, 687] width 118 height 25
click at [1454, 660] on div "-" at bounding box center [1447, 659] width 18 height 13
click at [1155, 559] on div at bounding box center [679, 451] width 1285 height 662
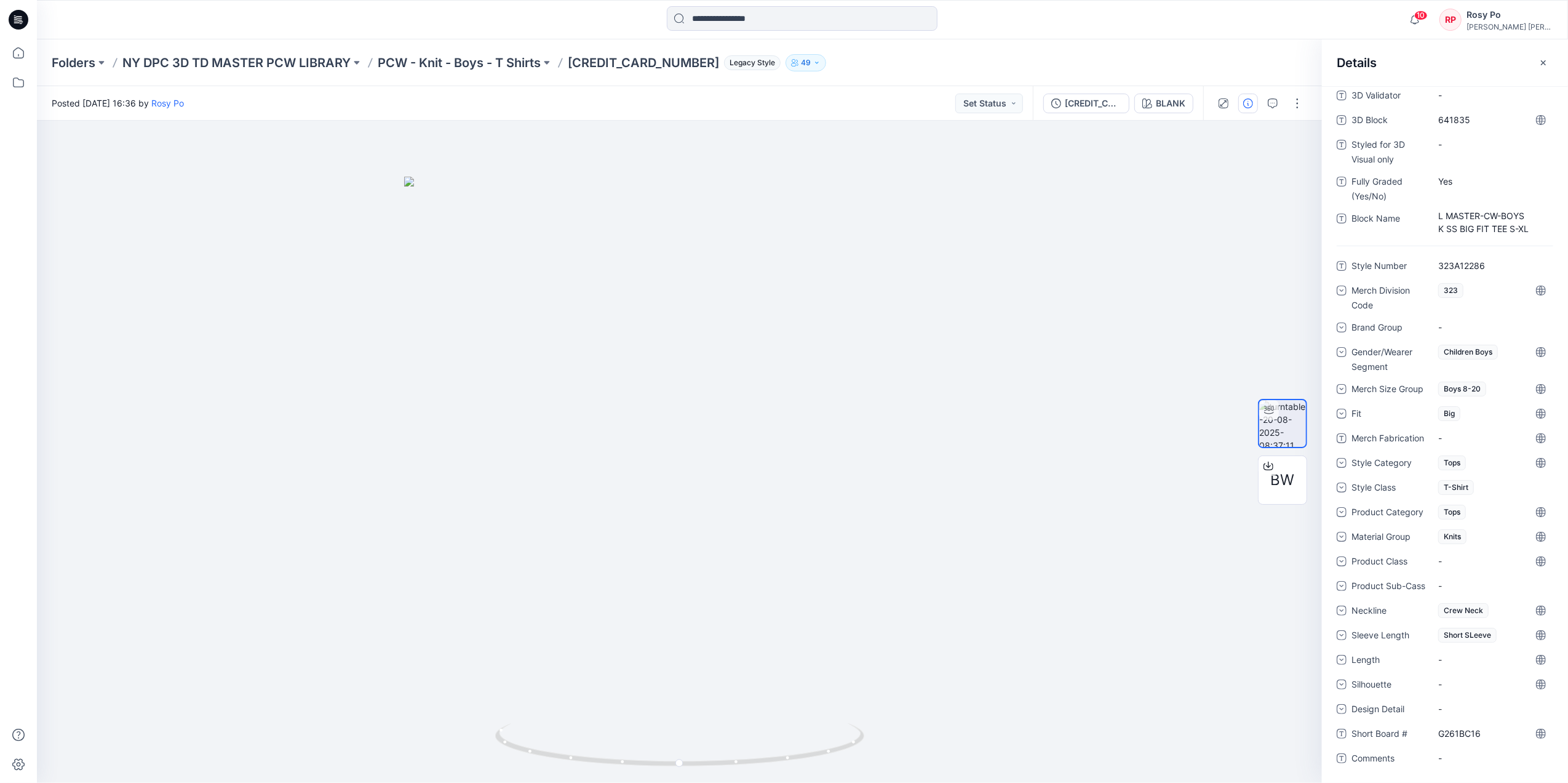
drag, startPoint x: 1536, startPoint y: 63, endPoint x: 1529, endPoint y: 68, distance: 8.6
click at [1537, 63] on button "button" at bounding box center [1543, 63] width 20 height 20
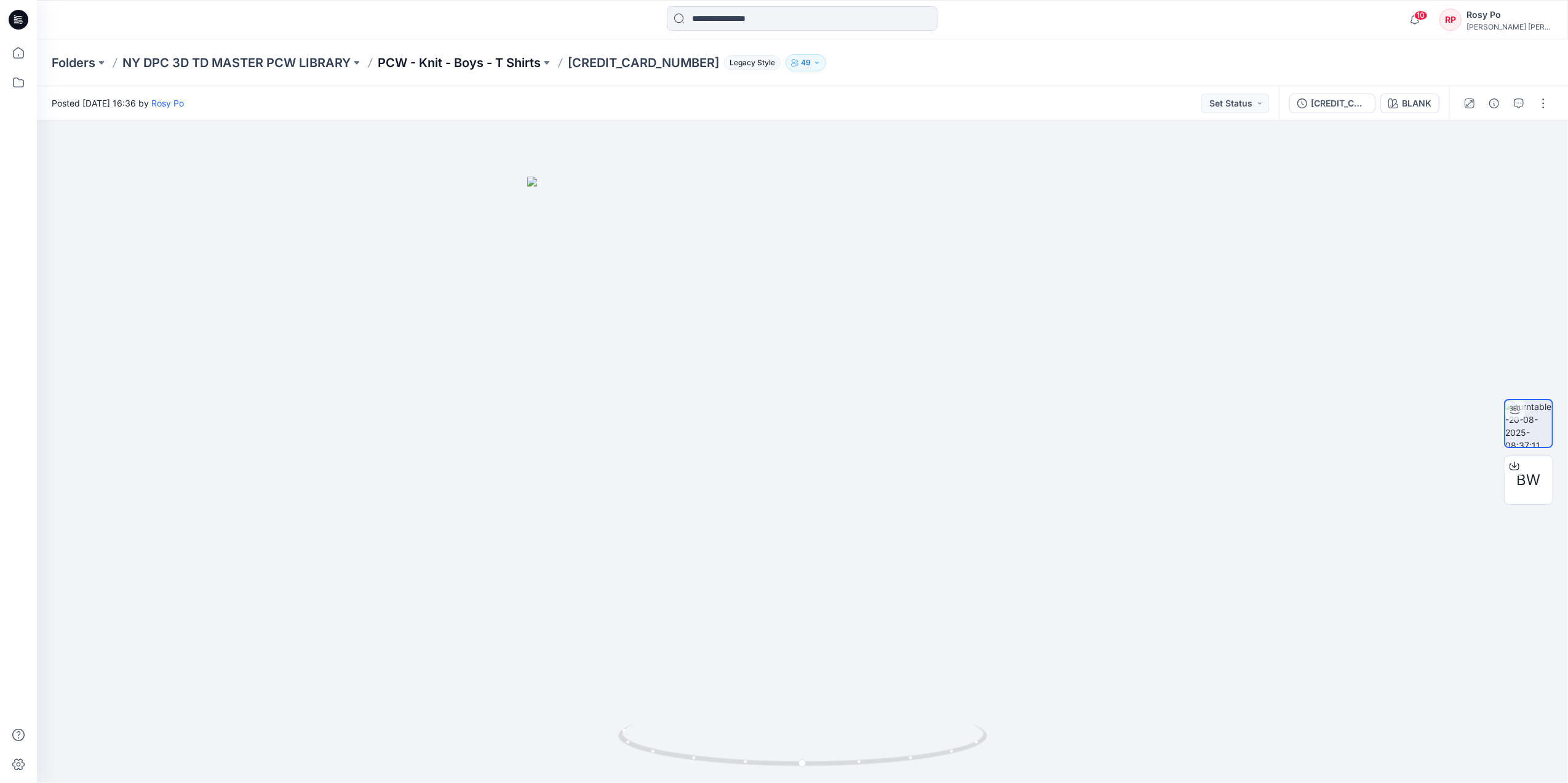
click at [535, 54] on p "PCW - Knit - Boys - T Shirts" at bounding box center [459, 63] width 163 height 17
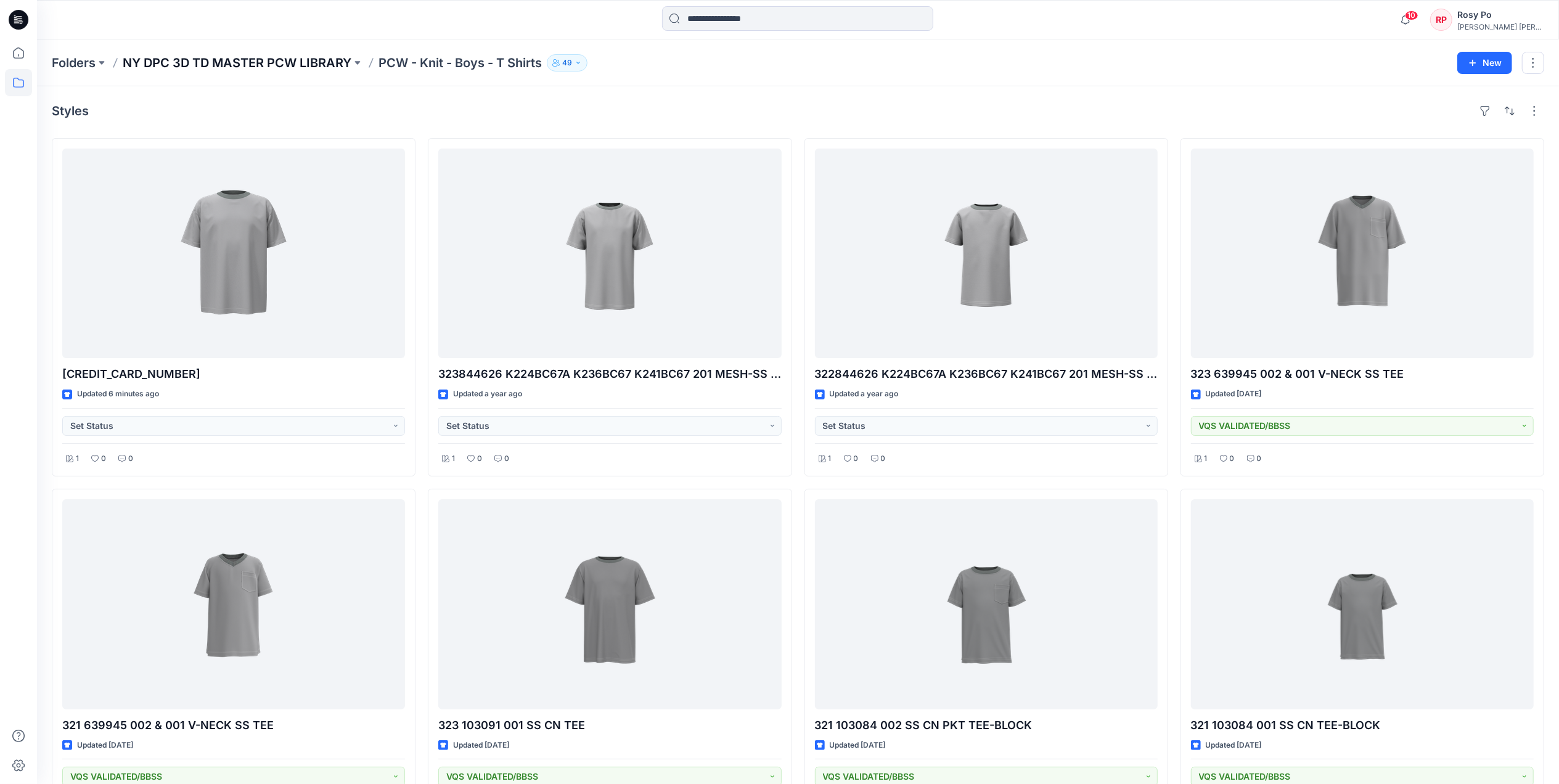
click at [306, 63] on p "NY DPC 3D TD MASTER PCW LIBRARY" at bounding box center [237, 63] width 228 height 17
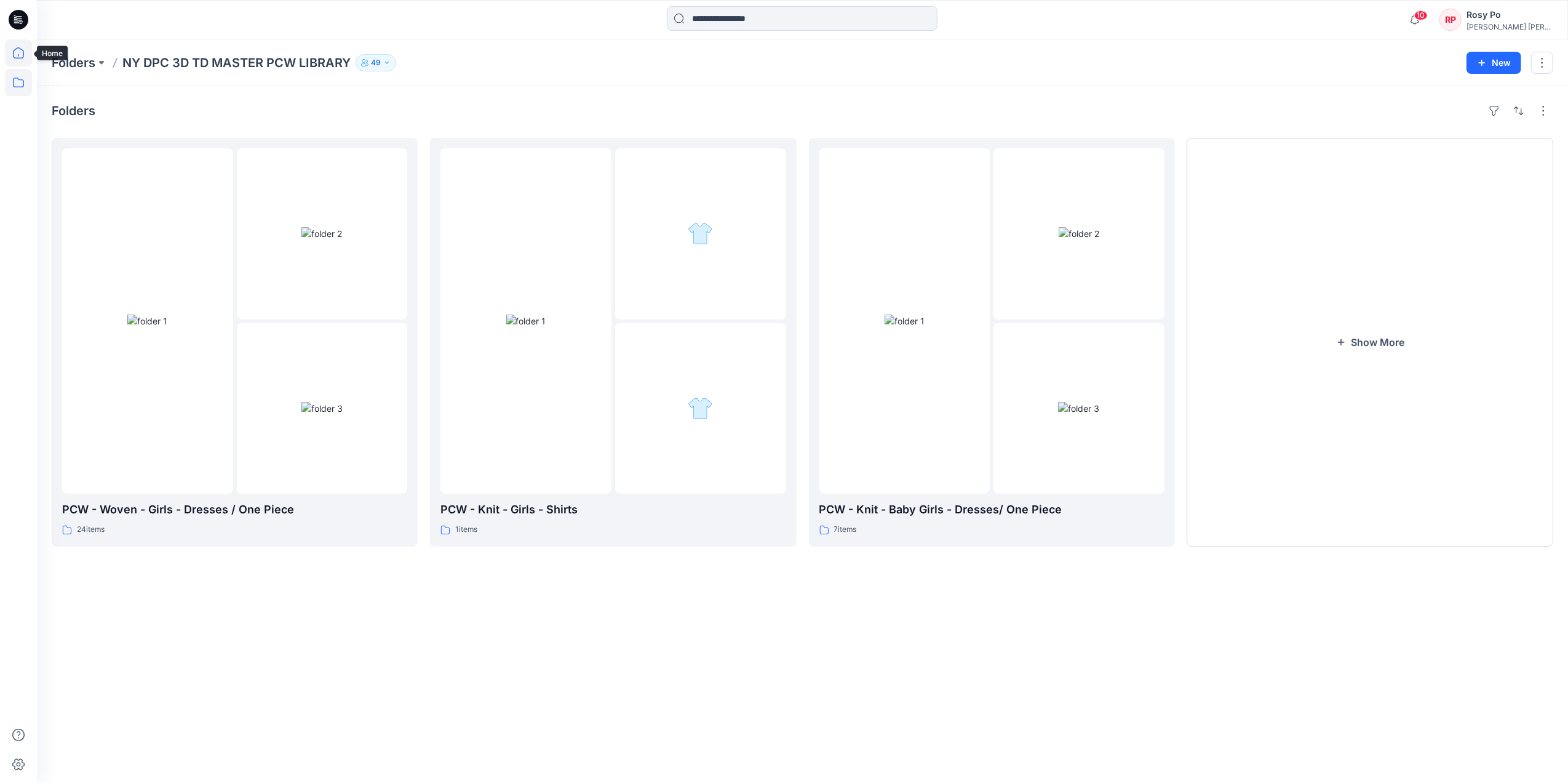
click at [18, 57] on icon at bounding box center [18, 53] width 27 height 27
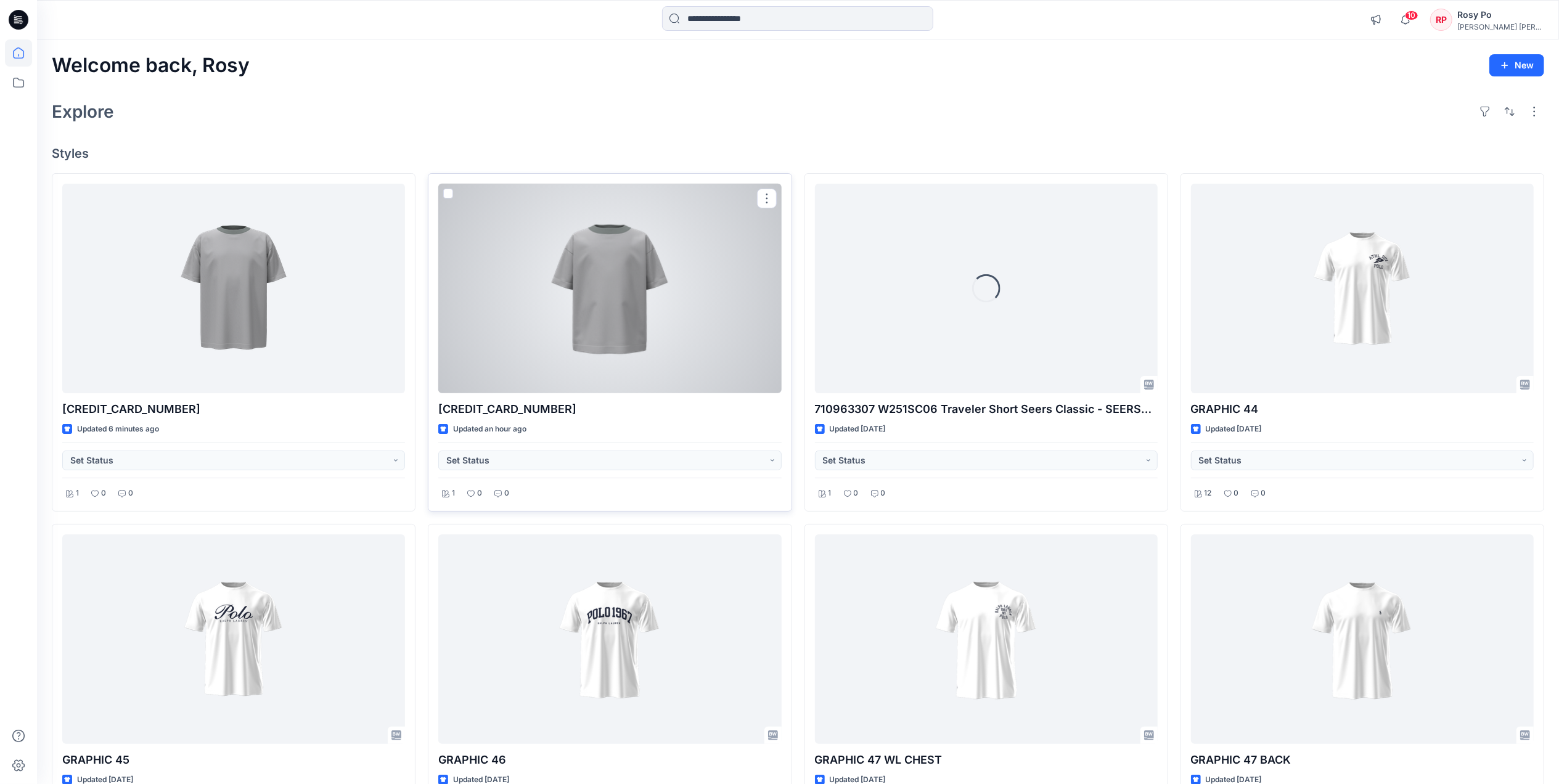
click at [577, 355] on div at bounding box center [609, 289] width 342 height 209
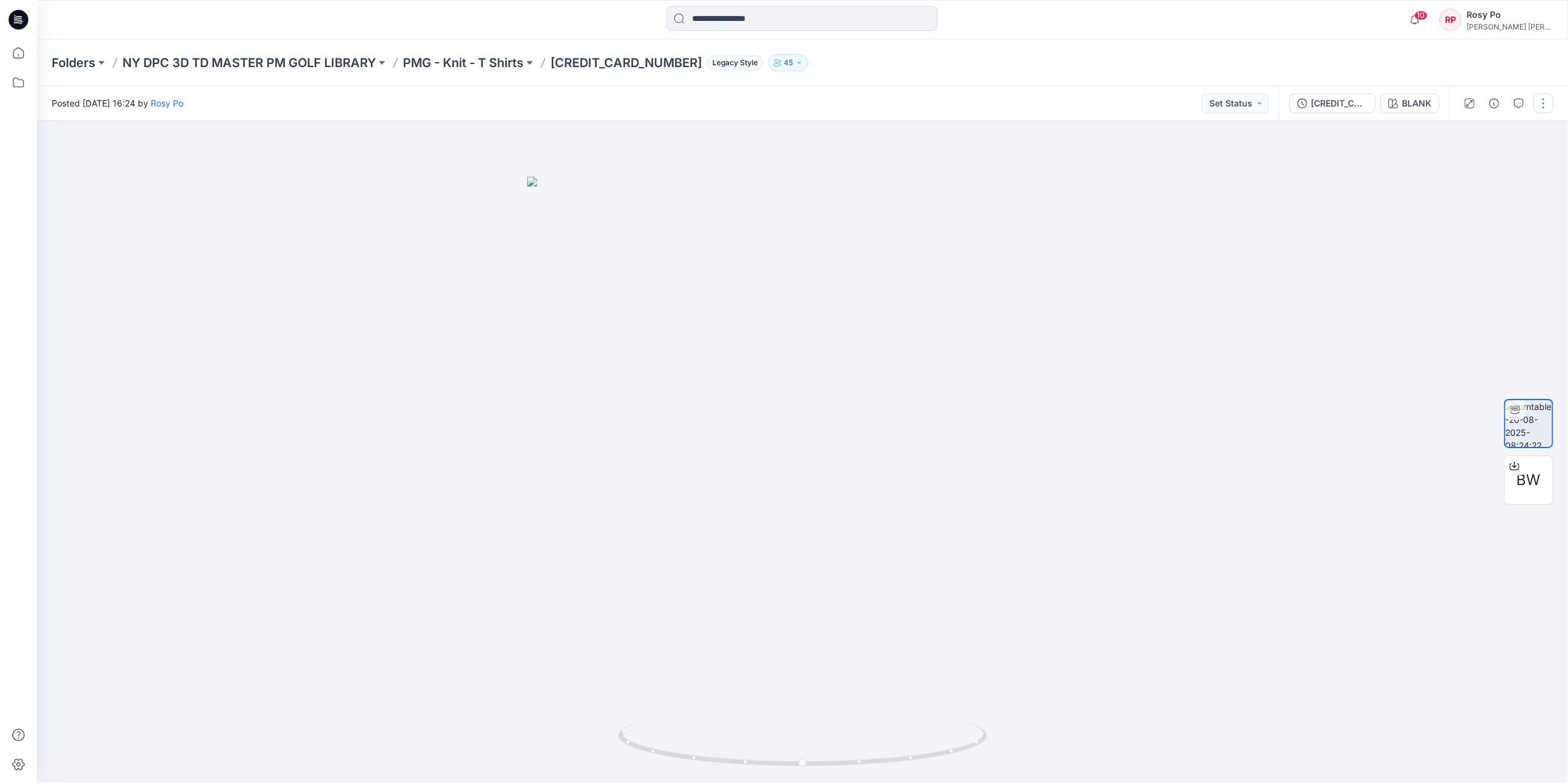
click at [1540, 104] on button "button" at bounding box center [1543, 104] width 20 height 20
click at [1486, 227] on p "Move to..." at bounding box center [1477, 223] width 40 height 13
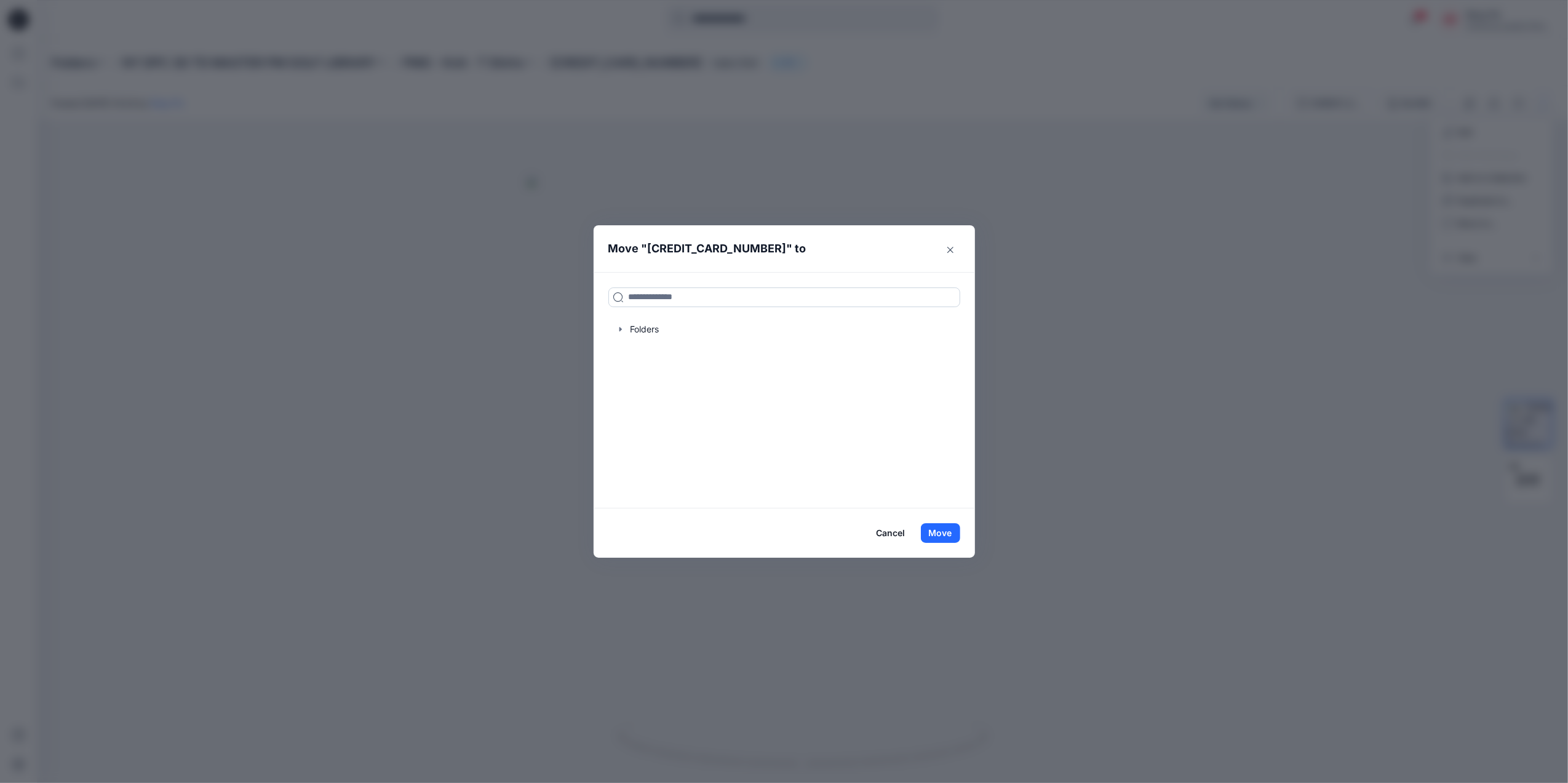
click at [792, 301] on input at bounding box center [784, 297] width 351 height 20
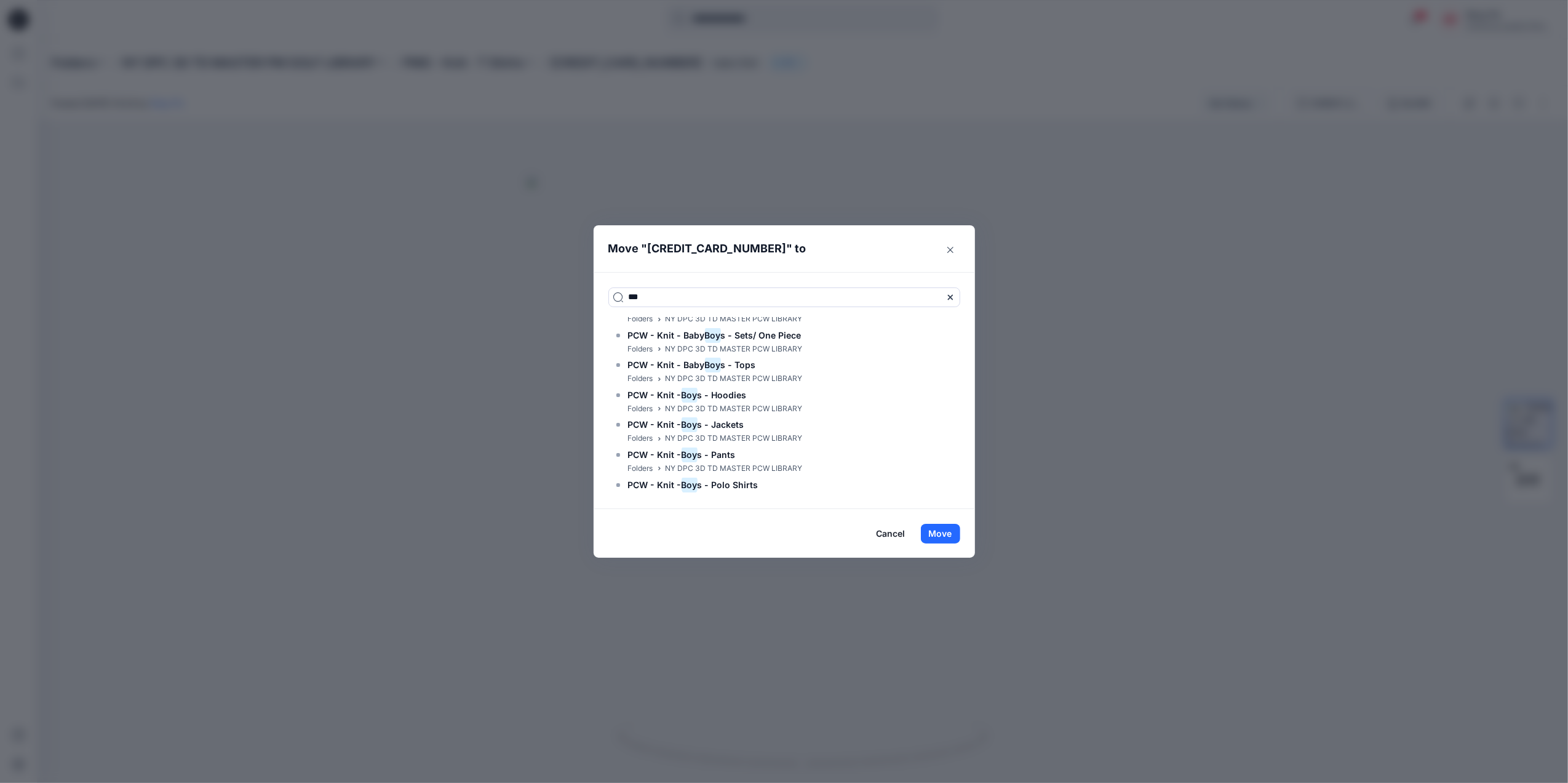
scroll to position [638, 0]
type input "***"
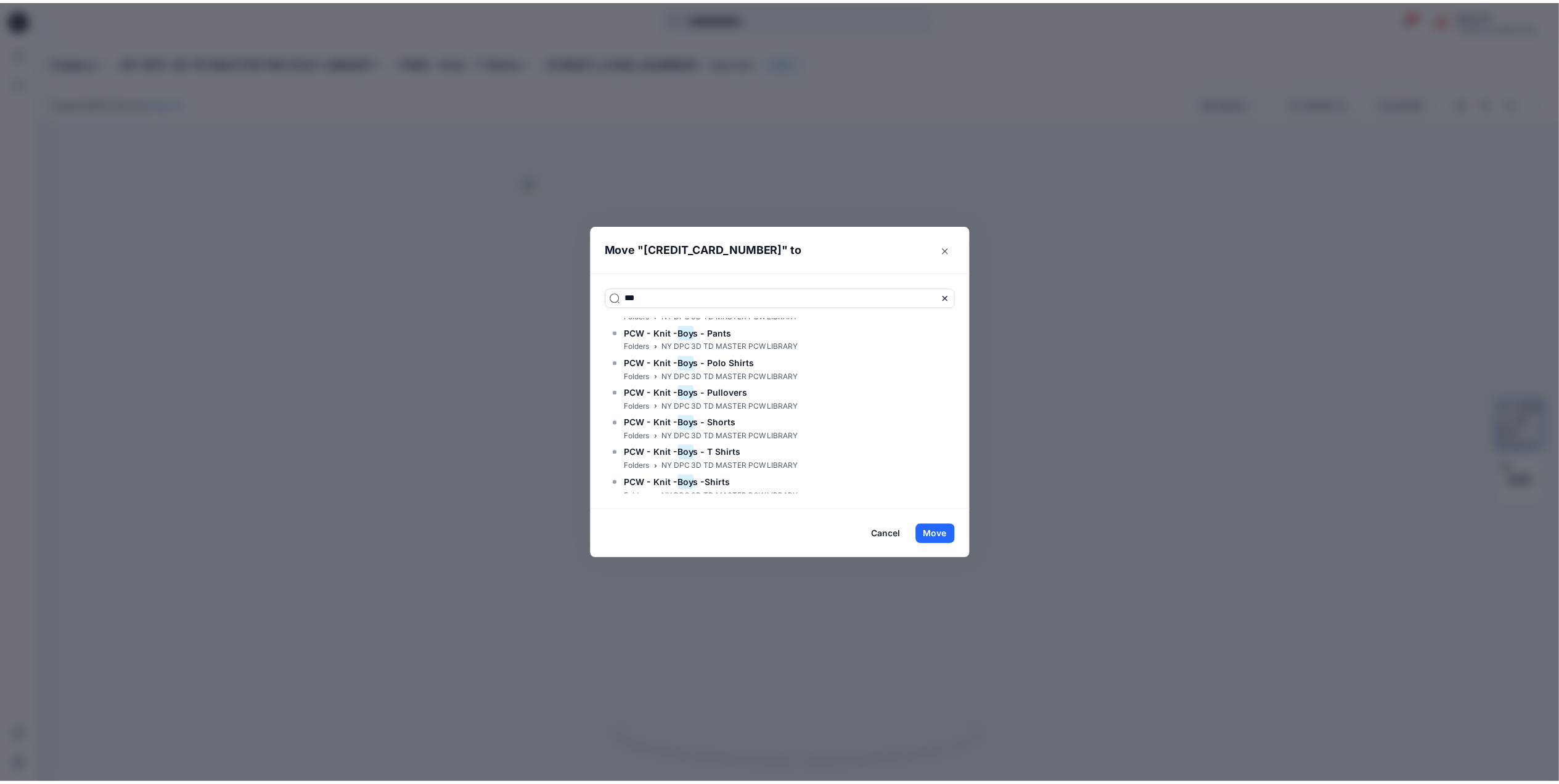
scroll to position [749, 0]
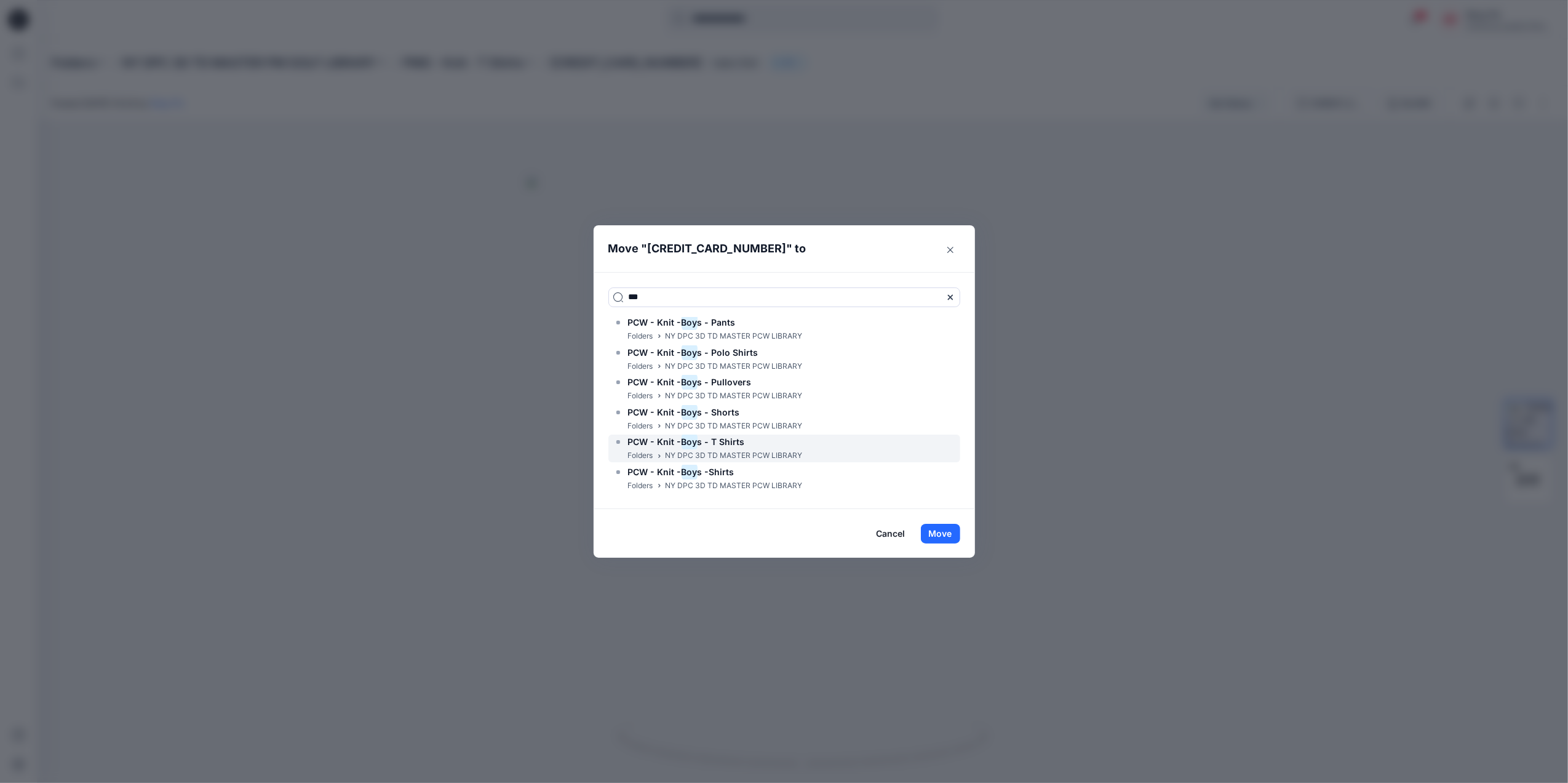
click at [786, 441] on div "PCW - Knit - Boy s - T Shirts" at bounding box center [708, 442] width 189 height 15
click at [668, 446] on span "PCW - Knit -" at bounding box center [654, 441] width 54 height 11
drag, startPoint x: 668, startPoint y: 446, endPoint x: 743, endPoint y: 445, distance: 75.0
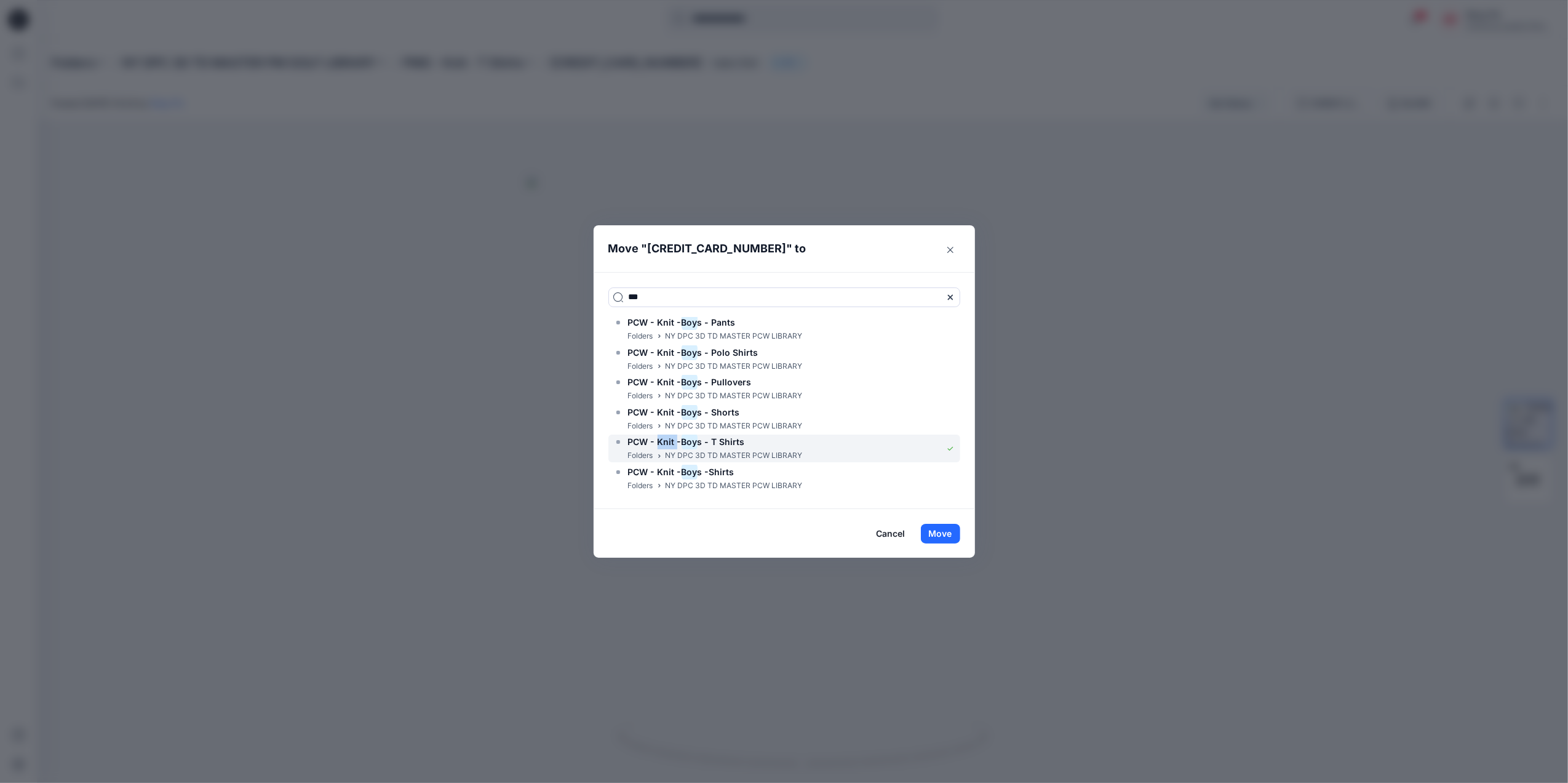
click at [743, 445] on div "PCW - Knit - Boy s - T Shirts" at bounding box center [708, 442] width 189 height 15
click at [941, 528] on button "Move" at bounding box center [941, 534] width 40 height 20
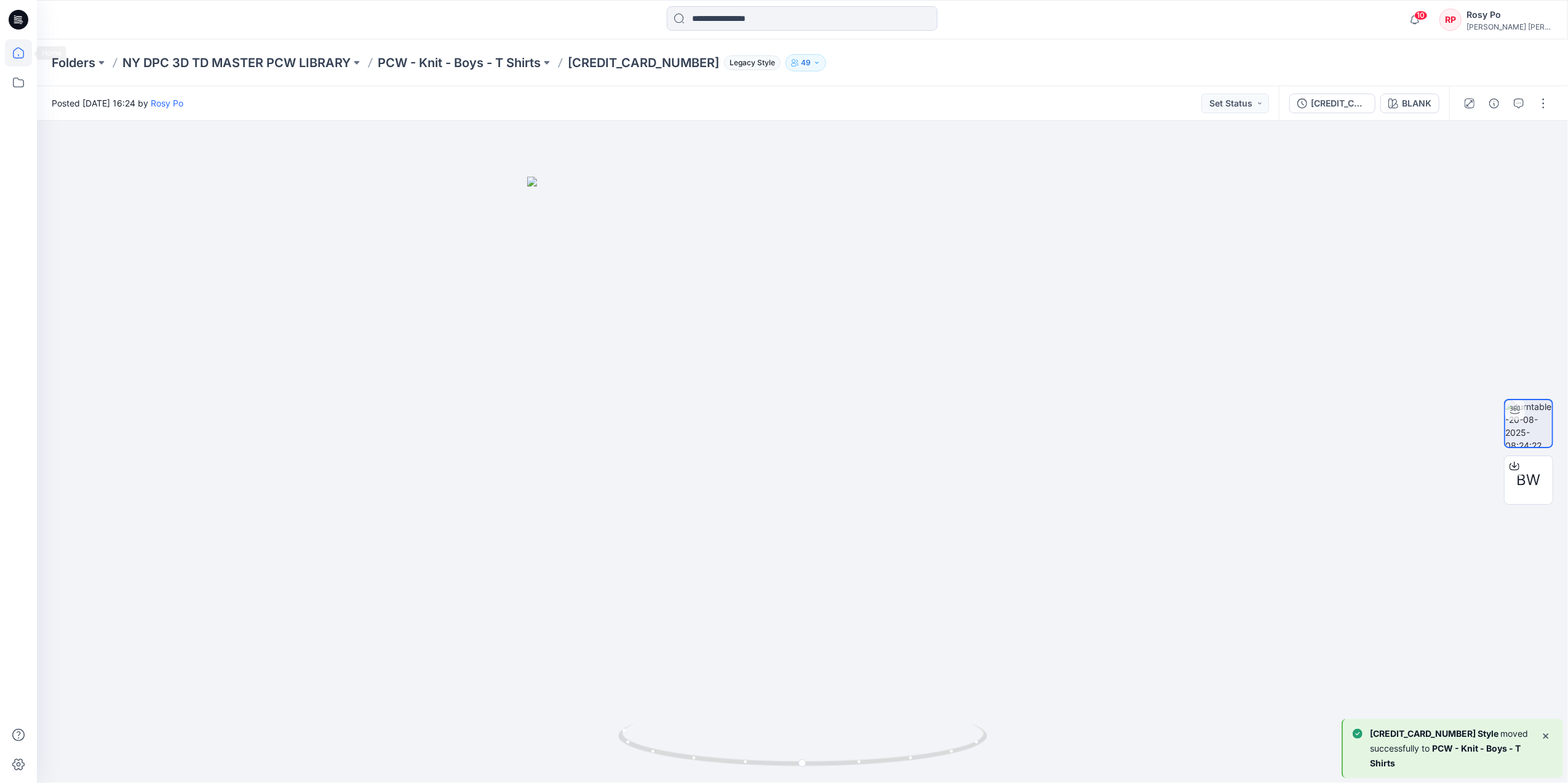
click at [16, 57] on icon at bounding box center [18, 53] width 27 height 27
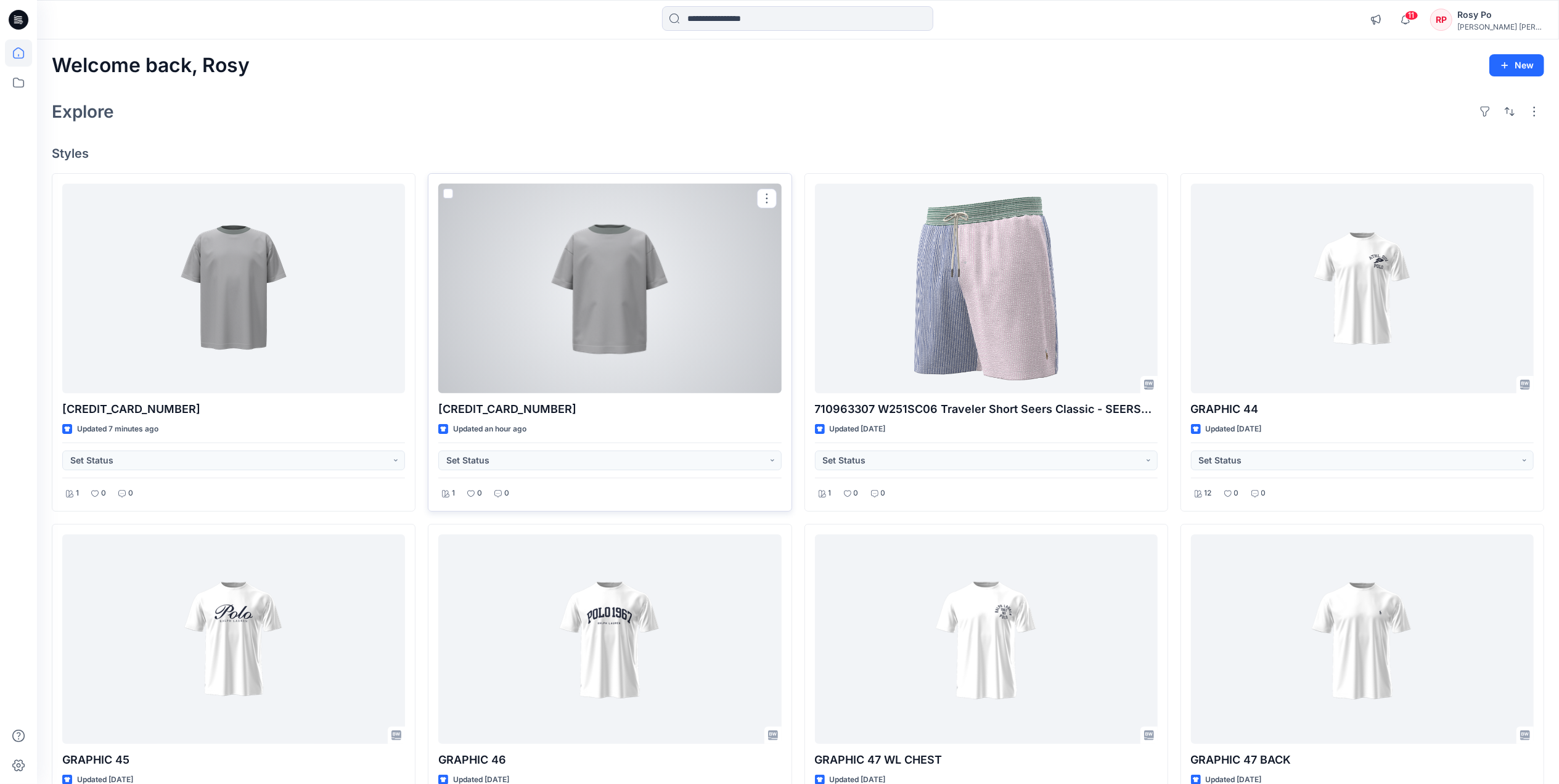
click at [671, 321] on div at bounding box center [609, 289] width 342 height 209
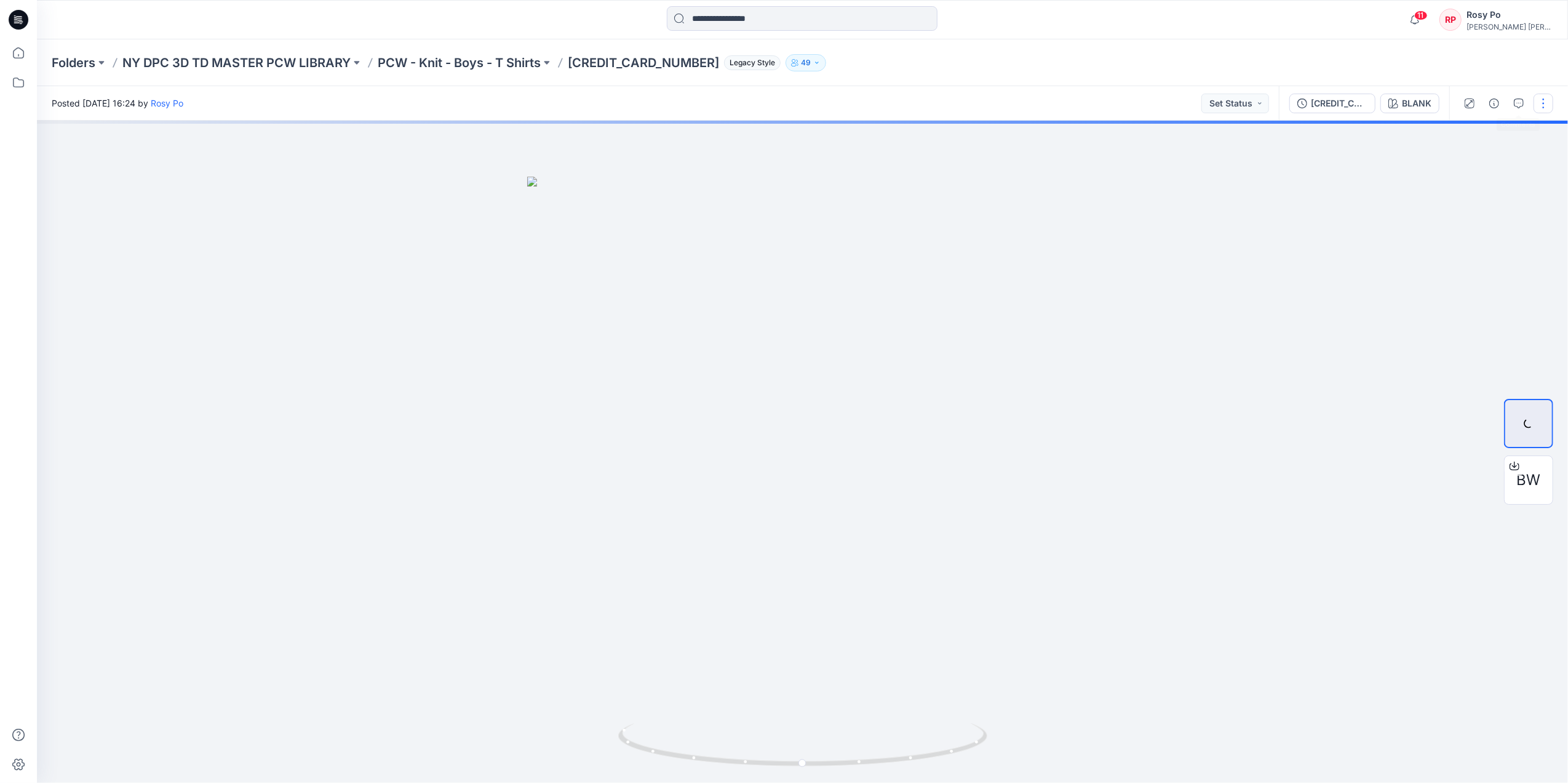
click at [1541, 99] on button "button" at bounding box center [1543, 104] width 20 height 20
click at [1507, 199] on p "Duplicate to..." at bounding box center [1485, 200] width 56 height 13
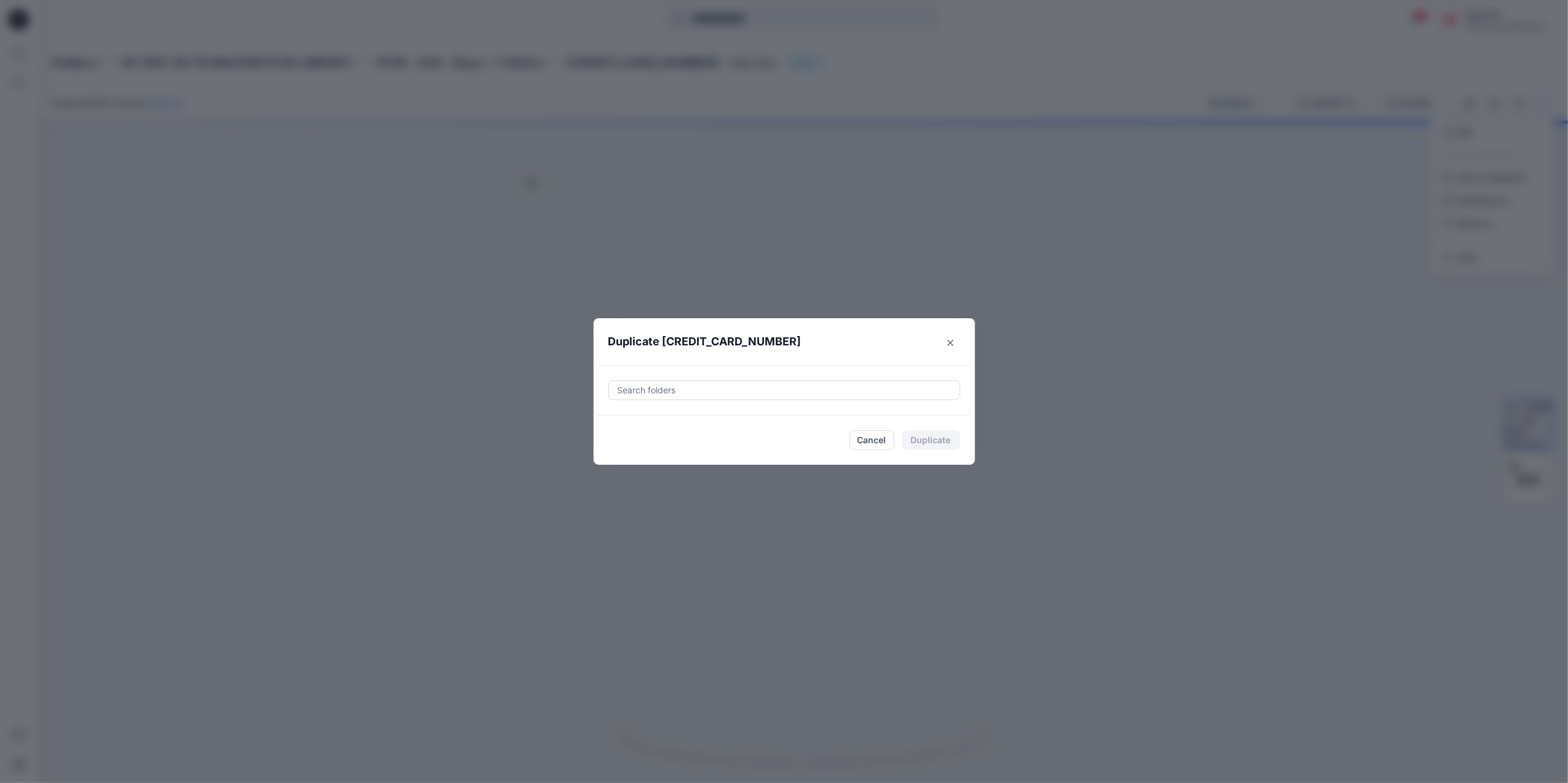
click at [821, 394] on div at bounding box center [784, 390] width 336 height 15
type input "***"
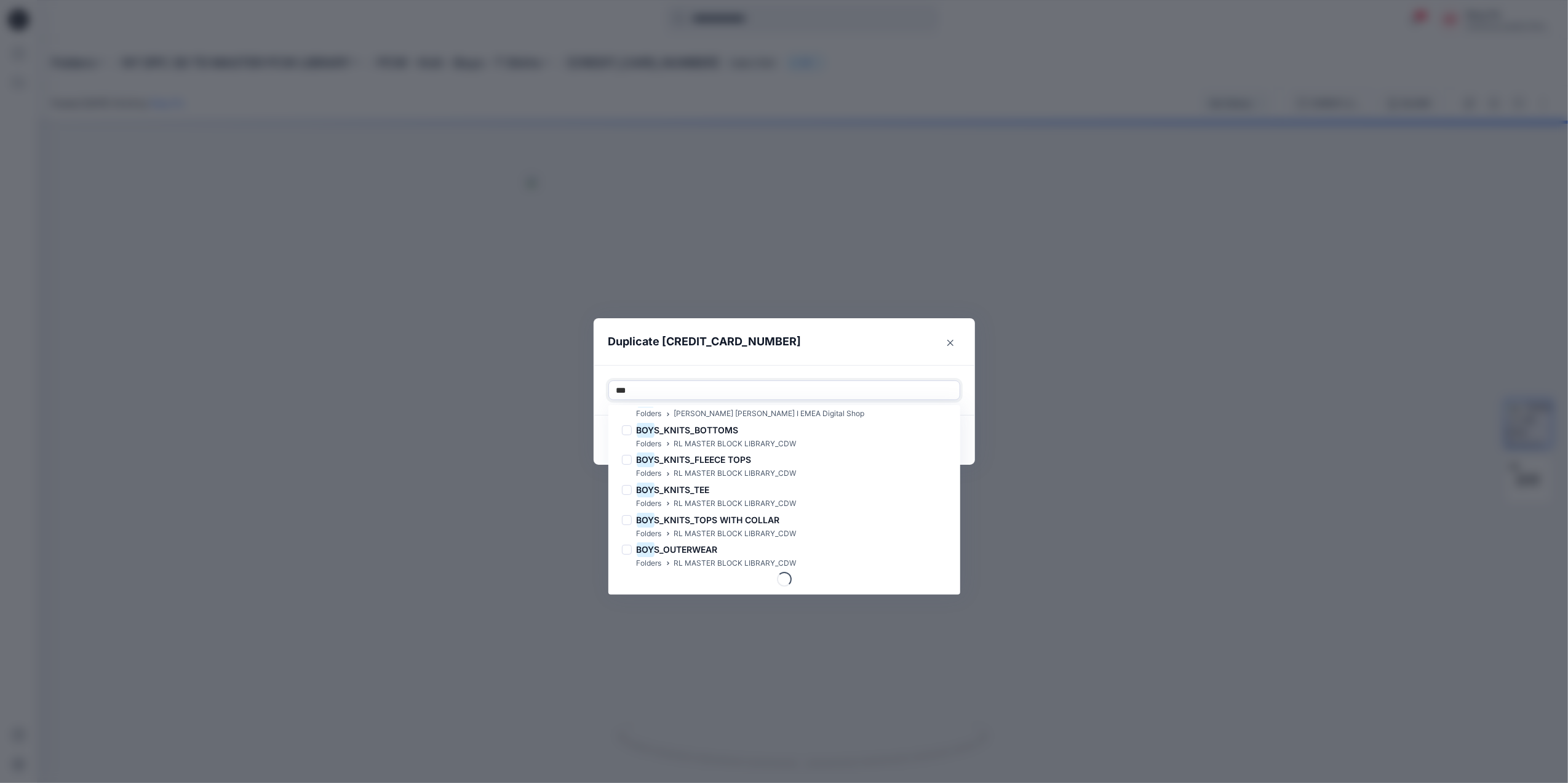
scroll to position [203, 0]
click at [951, 336] on button "Close" at bounding box center [951, 343] width 20 height 20
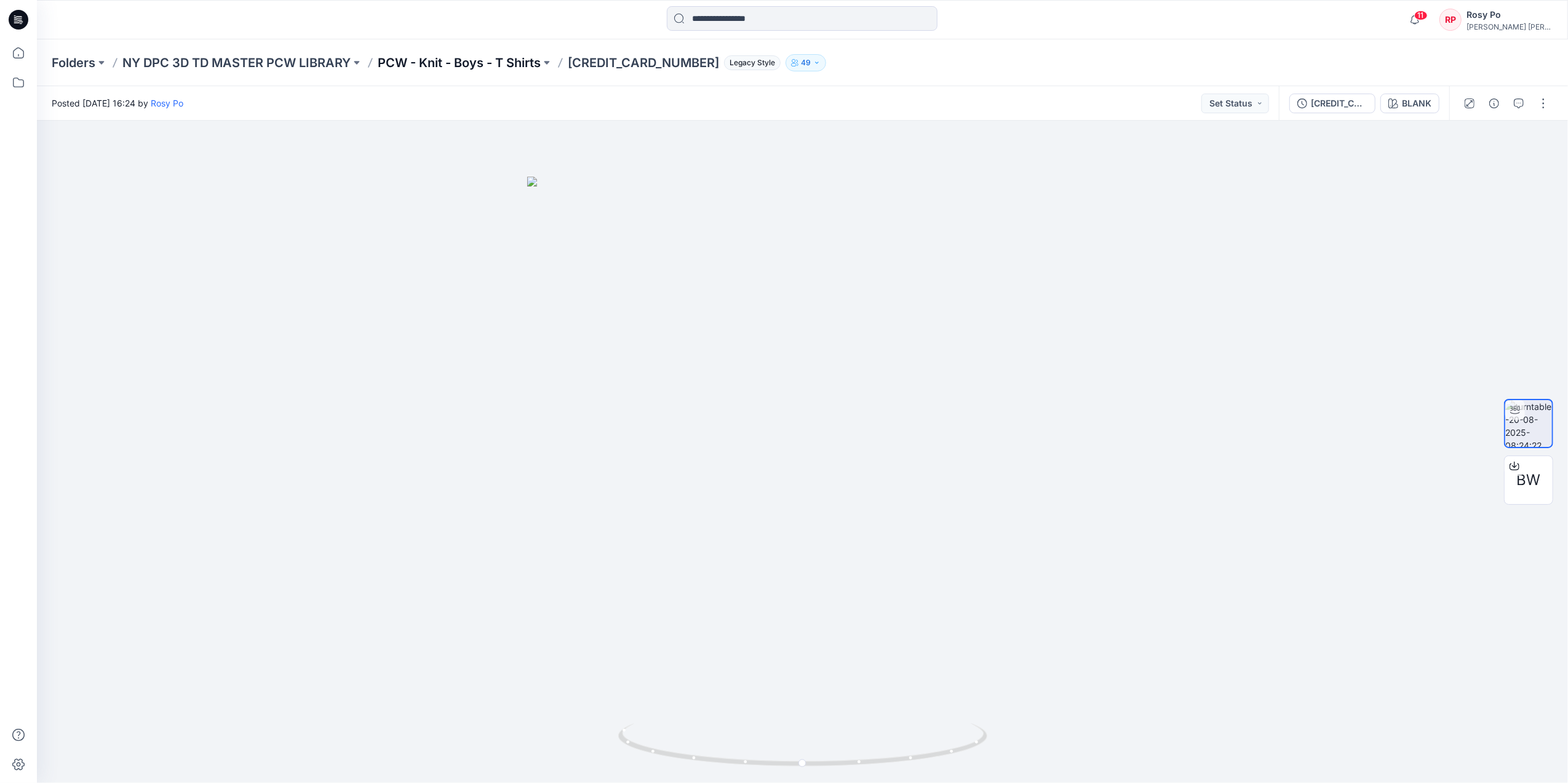
click at [500, 60] on p "PCW - Knit - Boys - T Shirts" at bounding box center [459, 63] width 163 height 17
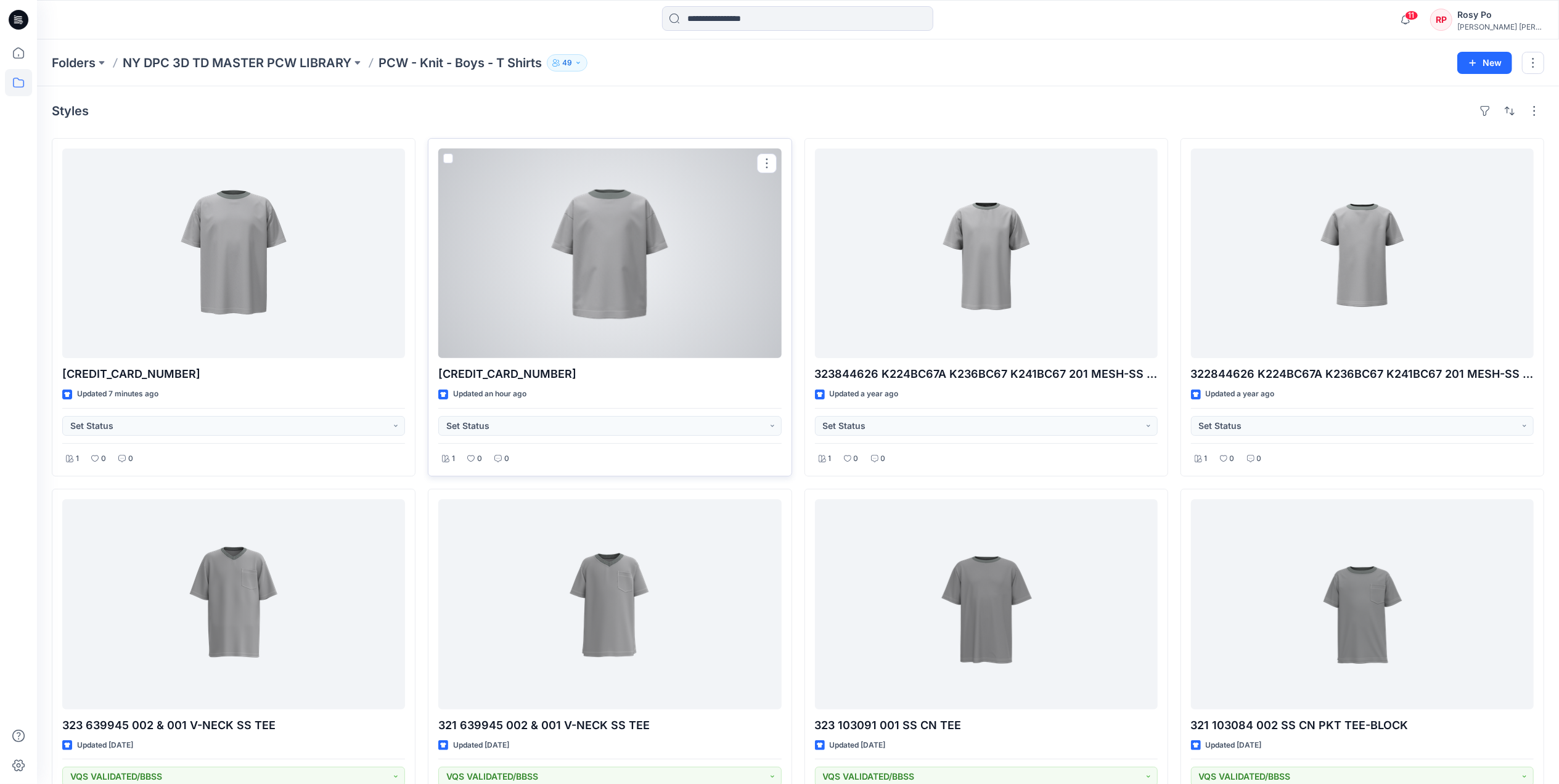
click at [451, 157] on span at bounding box center [448, 158] width 10 height 10
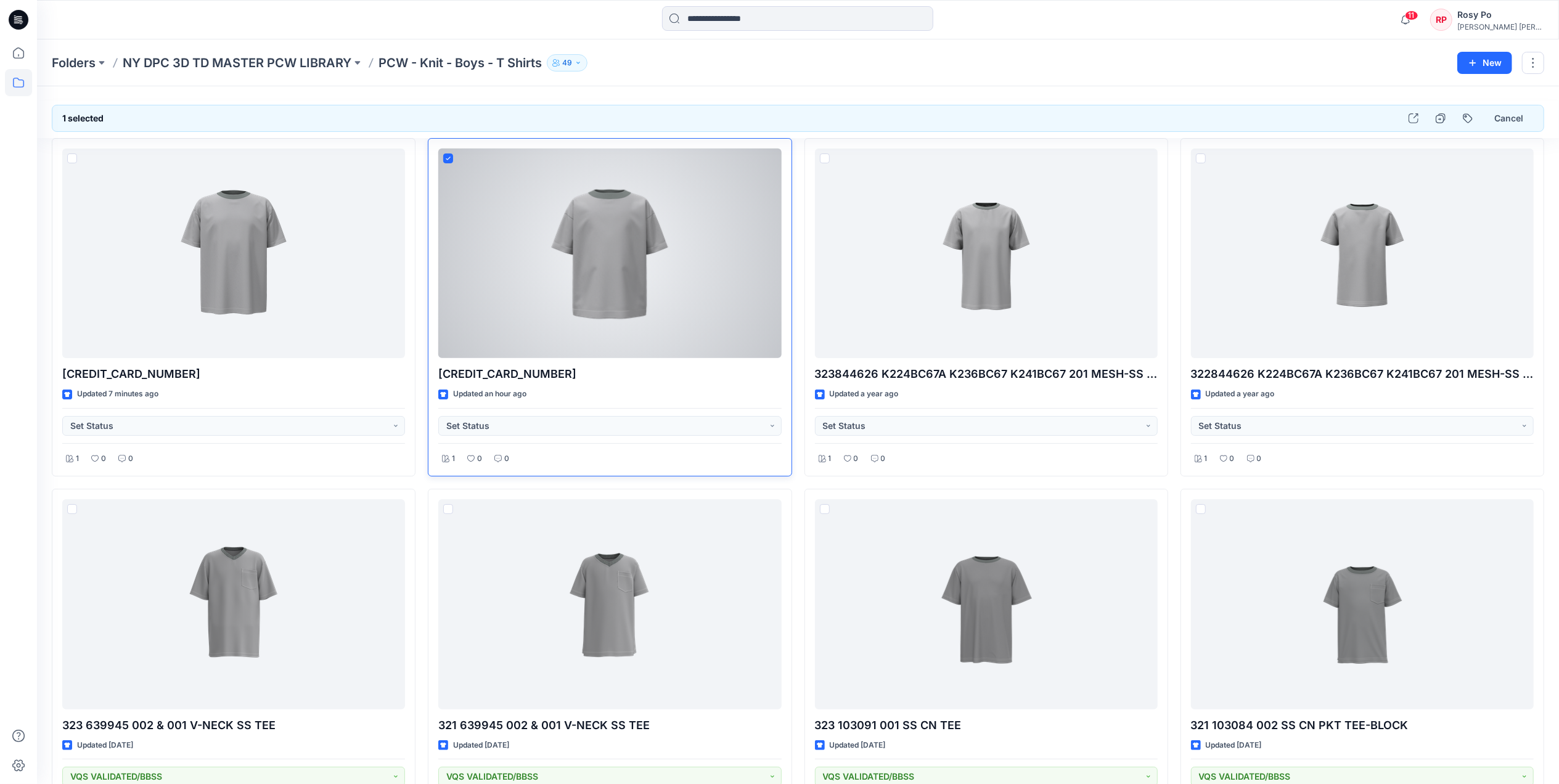
click at [567, 271] on div at bounding box center [609, 253] width 342 height 209
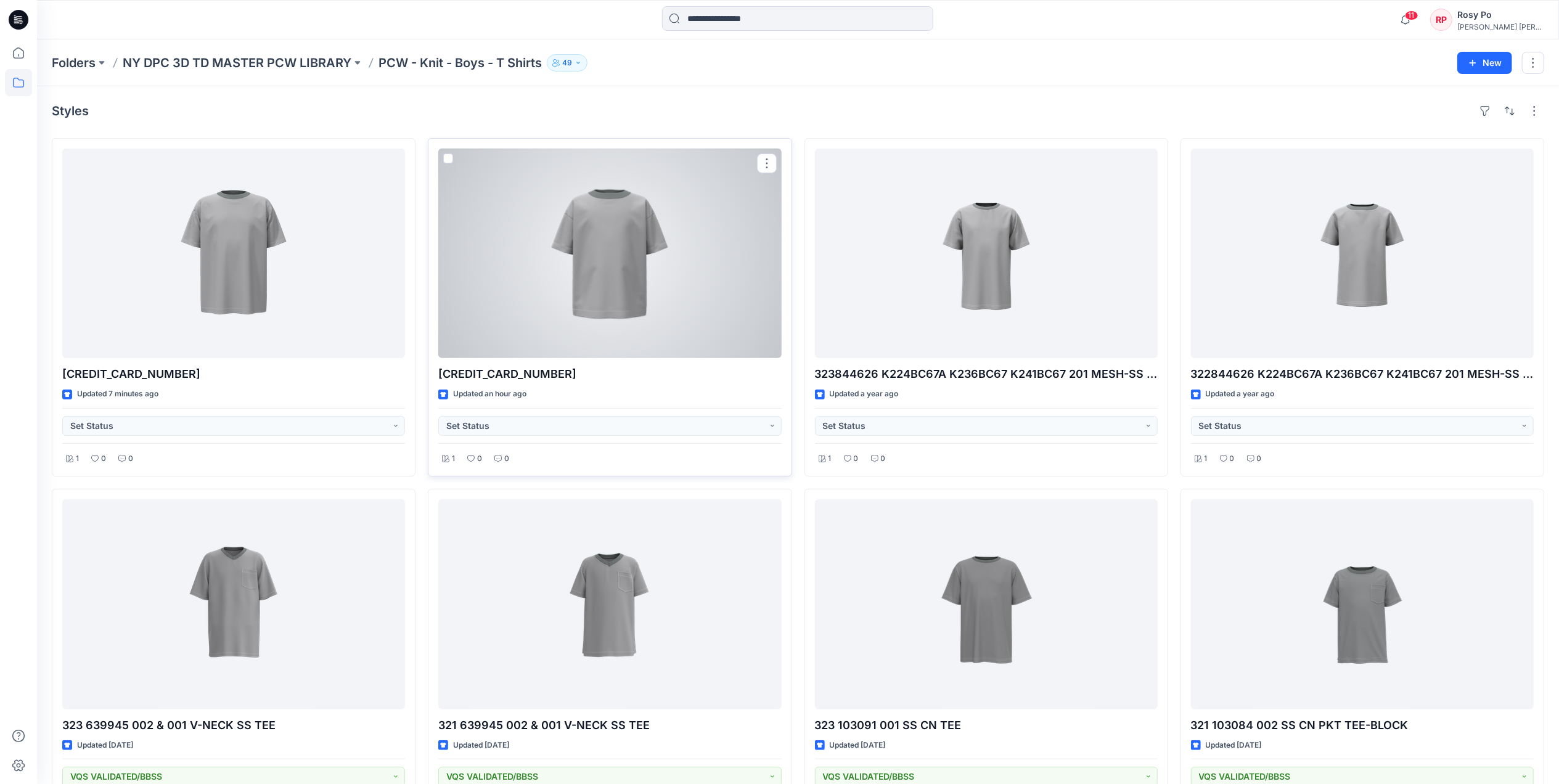
click at [530, 383] on p "[CREDIT_CARD_NUMBER]" at bounding box center [609, 373] width 342 height 17
click at [589, 286] on div at bounding box center [609, 253] width 342 height 209
click at [501, 210] on div at bounding box center [609, 253] width 342 height 209
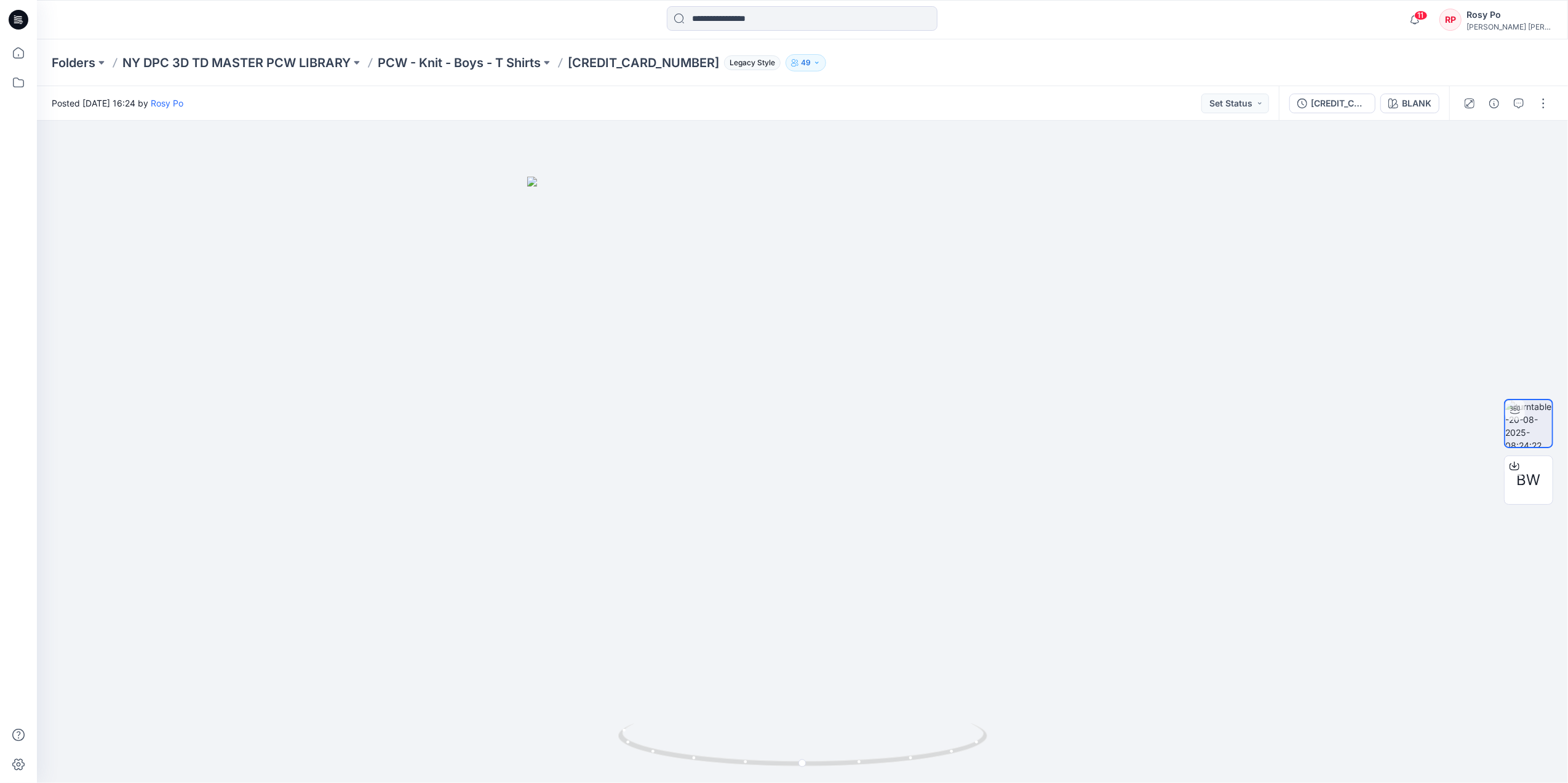
click at [1463, 63] on div "Folders NY DPC 3D TD MASTER PCW LIBRARY PCW - Knit - Boys - T Shirts 641836 001…" at bounding box center [803, 63] width 1531 height 47
drag, startPoint x: 905, startPoint y: 749, endPoint x: 576, endPoint y: 734, distance: 329.3
click at [576, 734] on div at bounding box center [803, 451] width 1531 height 662
